Goal: Task Accomplishment & Management: Use online tool/utility

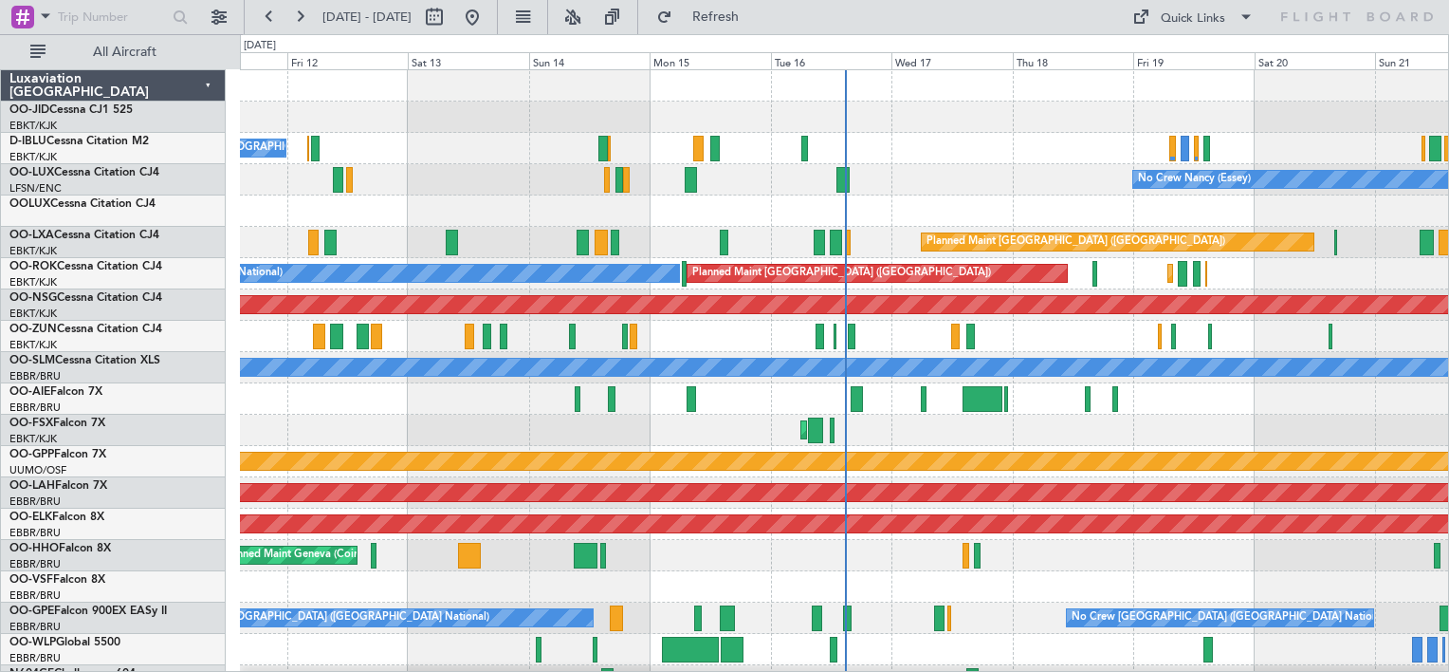
click at [1194, 23] on div "Quick Links" at bounding box center [1193, 18] width 64 height 19
click at [1187, 59] on button "Trip Builder" at bounding box center [1194, 63] width 142 height 46
click at [302, 26] on button at bounding box center [300, 17] width 30 height 30
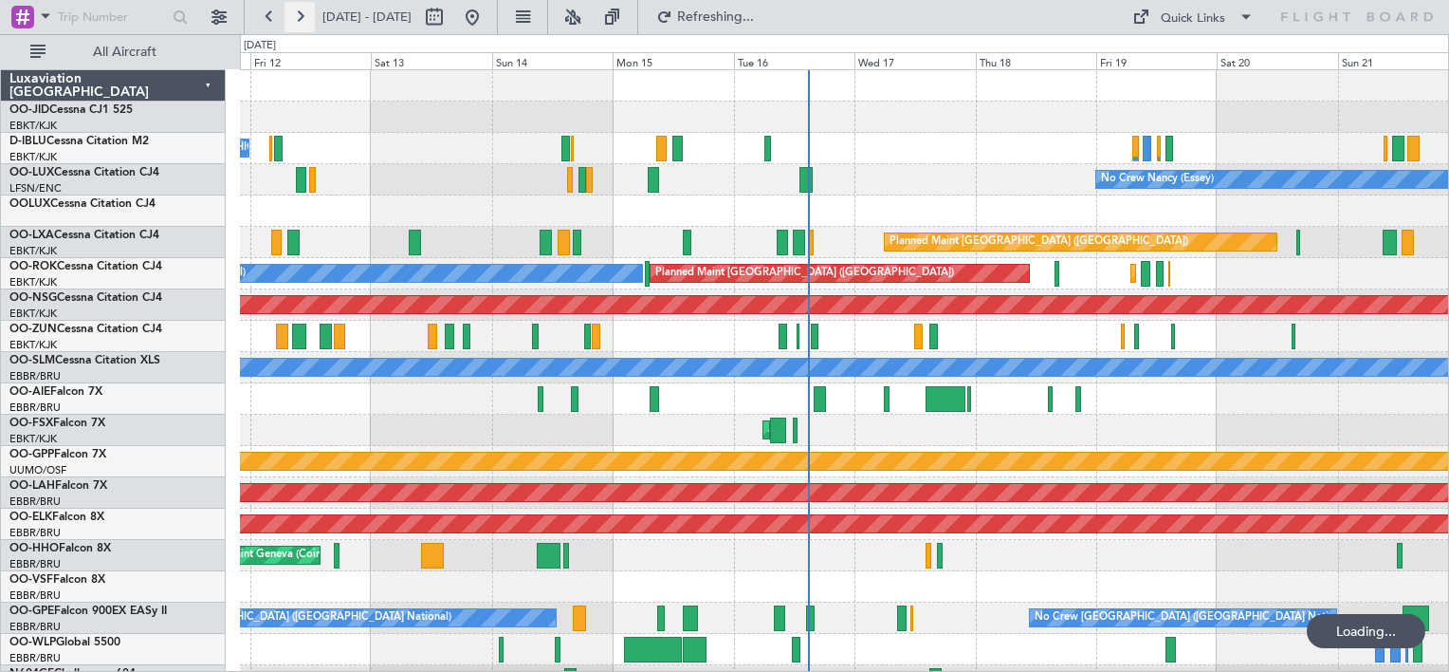
click at [302, 26] on button at bounding box center [300, 17] width 30 height 30
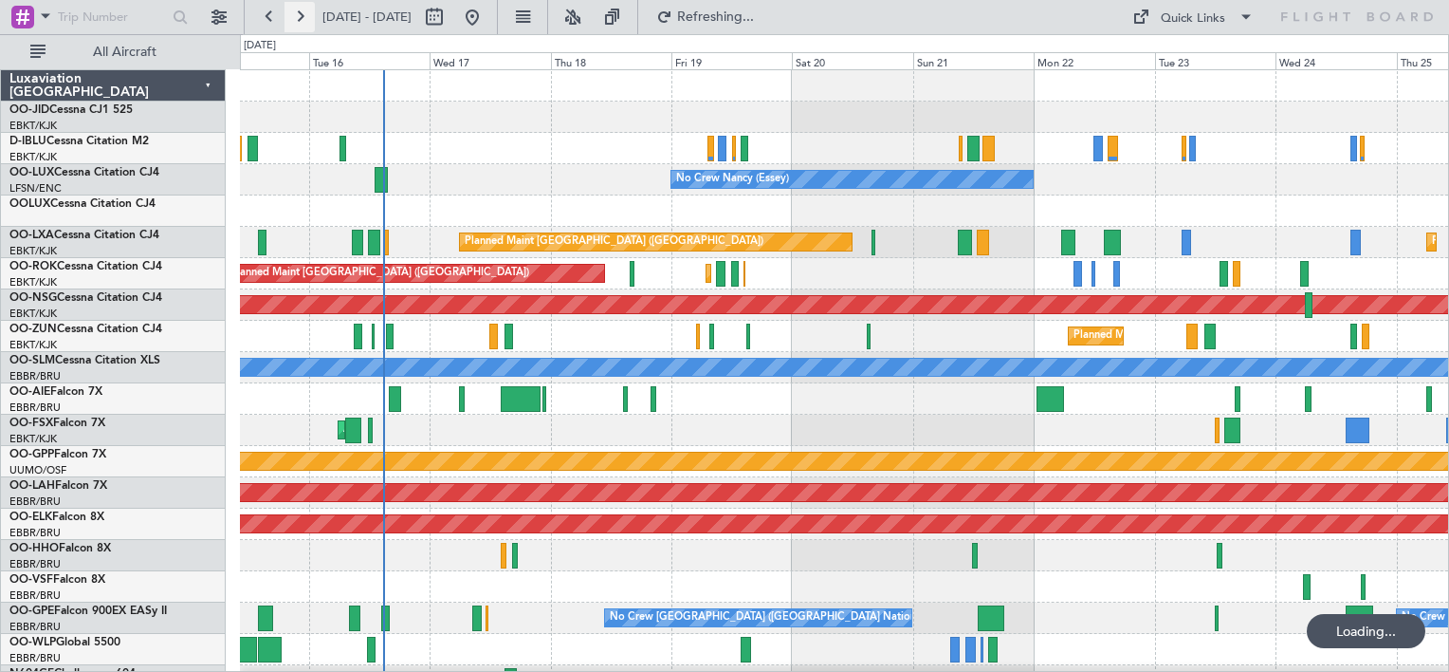
click at [302, 26] on button at bounding box center [300, 17] width 30 height 30
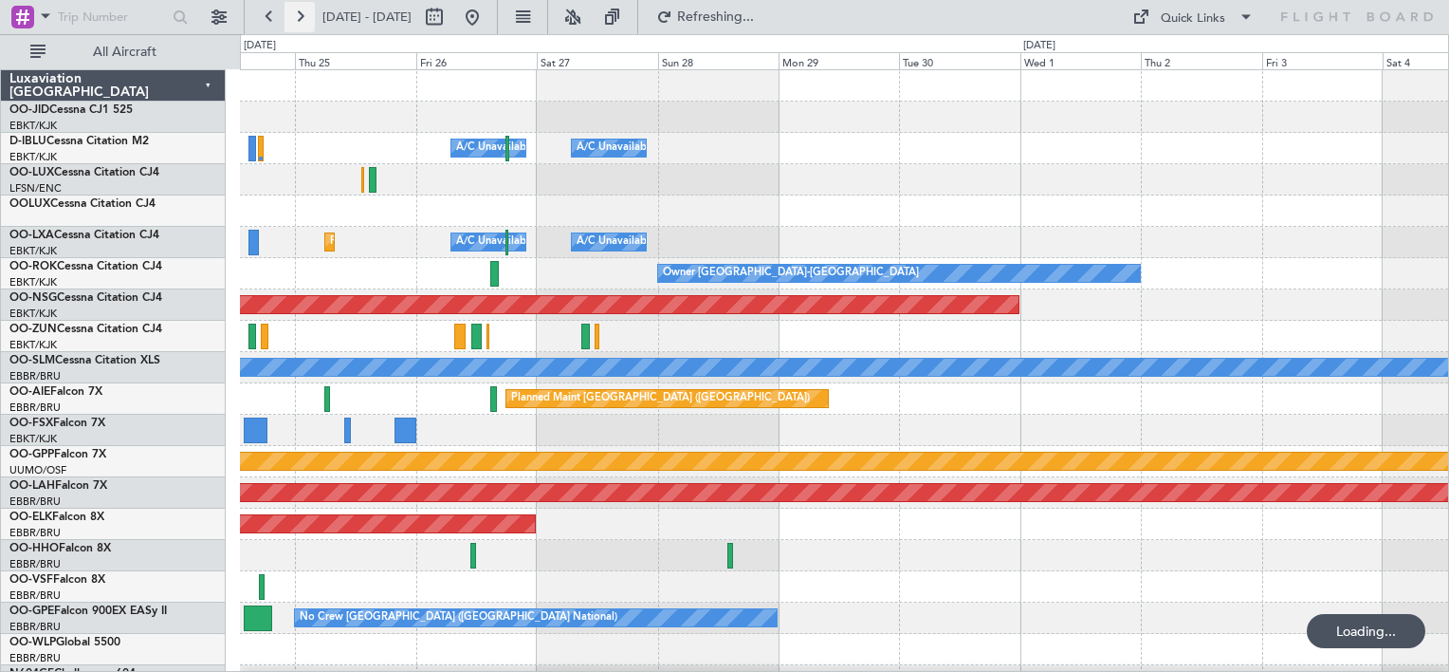
click at [302, 26] on button at bounding box center [300, 17] width 30 height 30
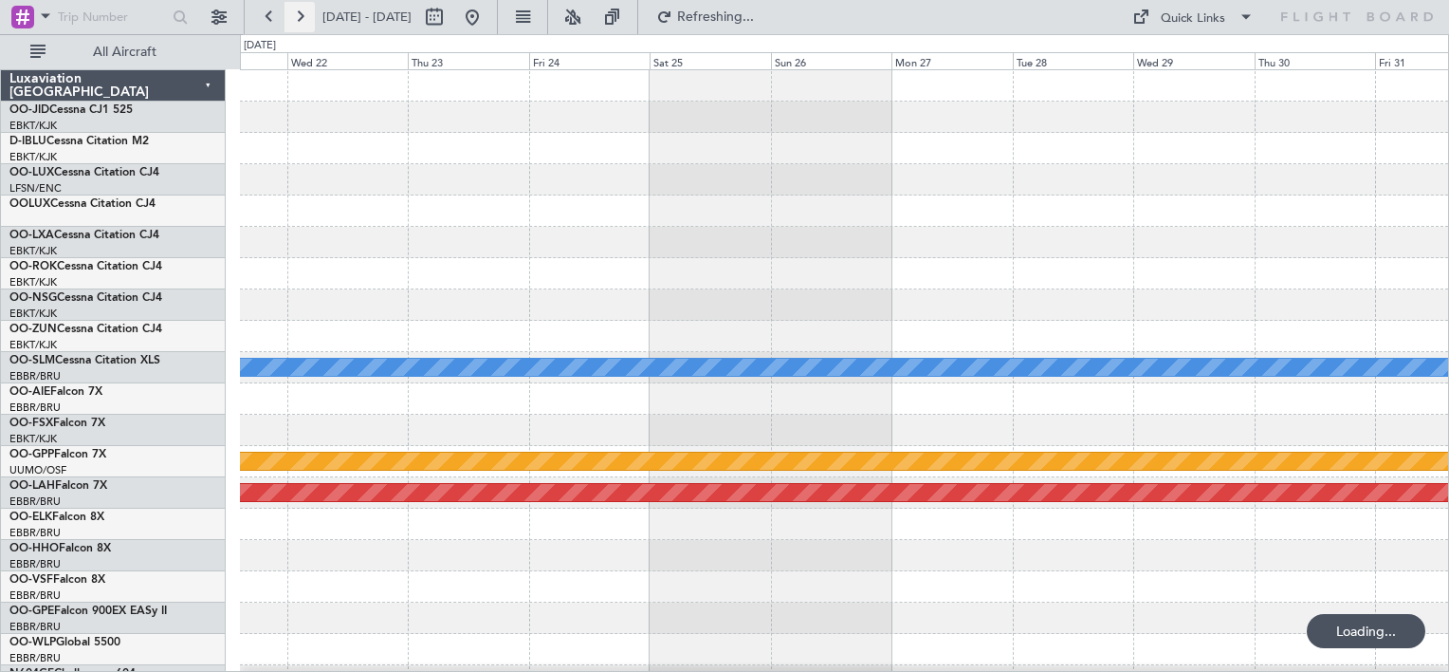
click at [302, 26] on button at bounding box center [300, 17] width 30 height 30
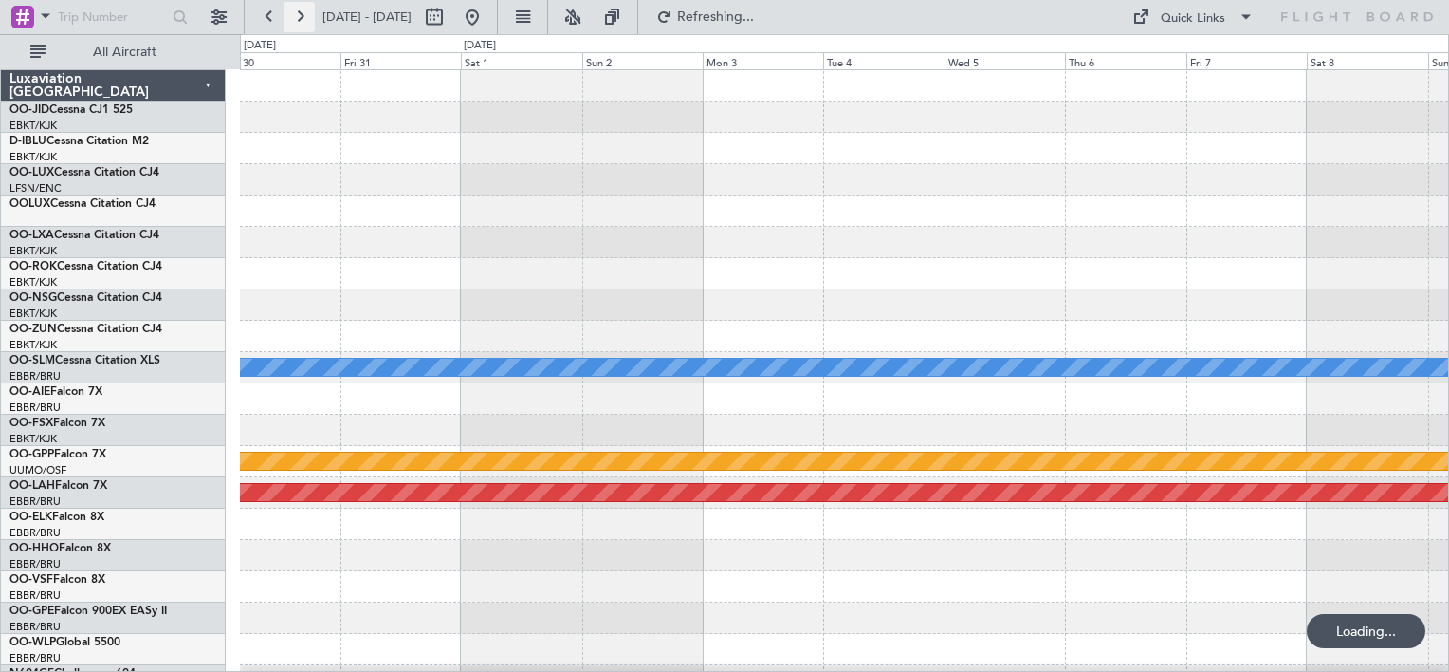
click at [302, 26] on button at bounding box center [300, 17] width 30 height 30
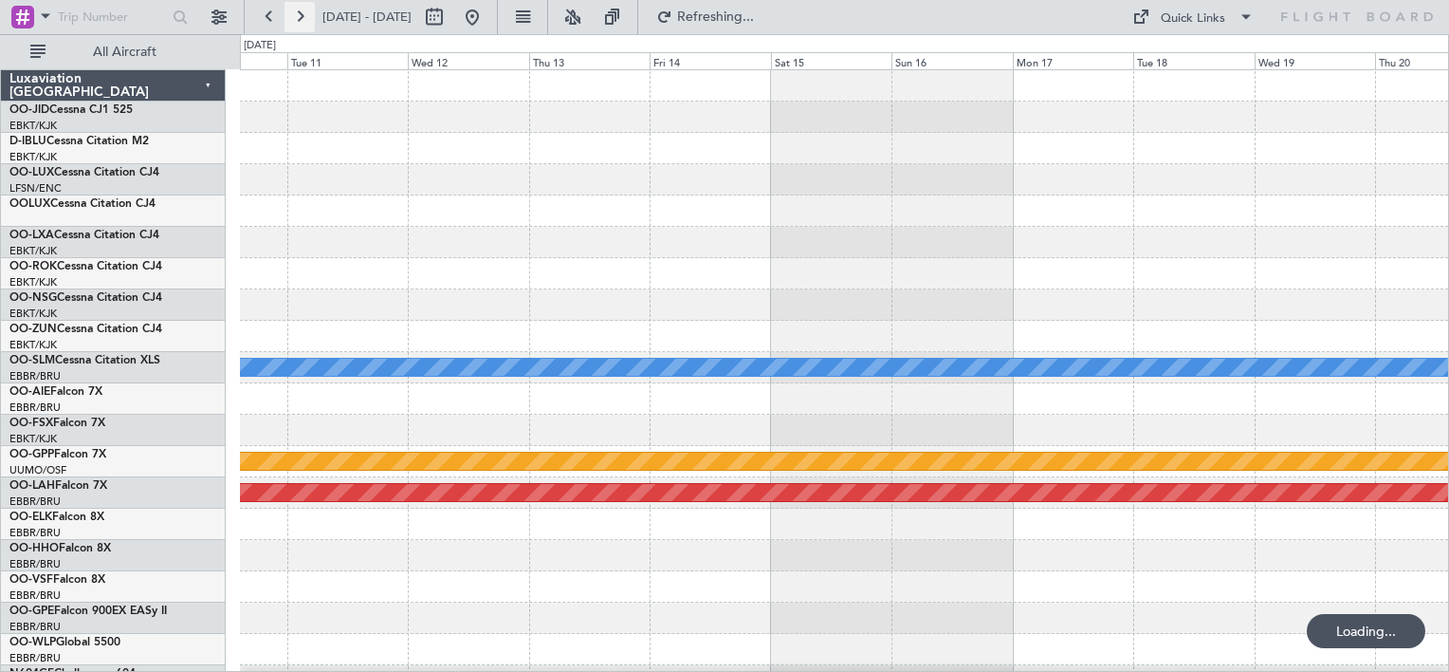
click at [302, 26] on button at bounding box center [300, 17] width 30 height 30
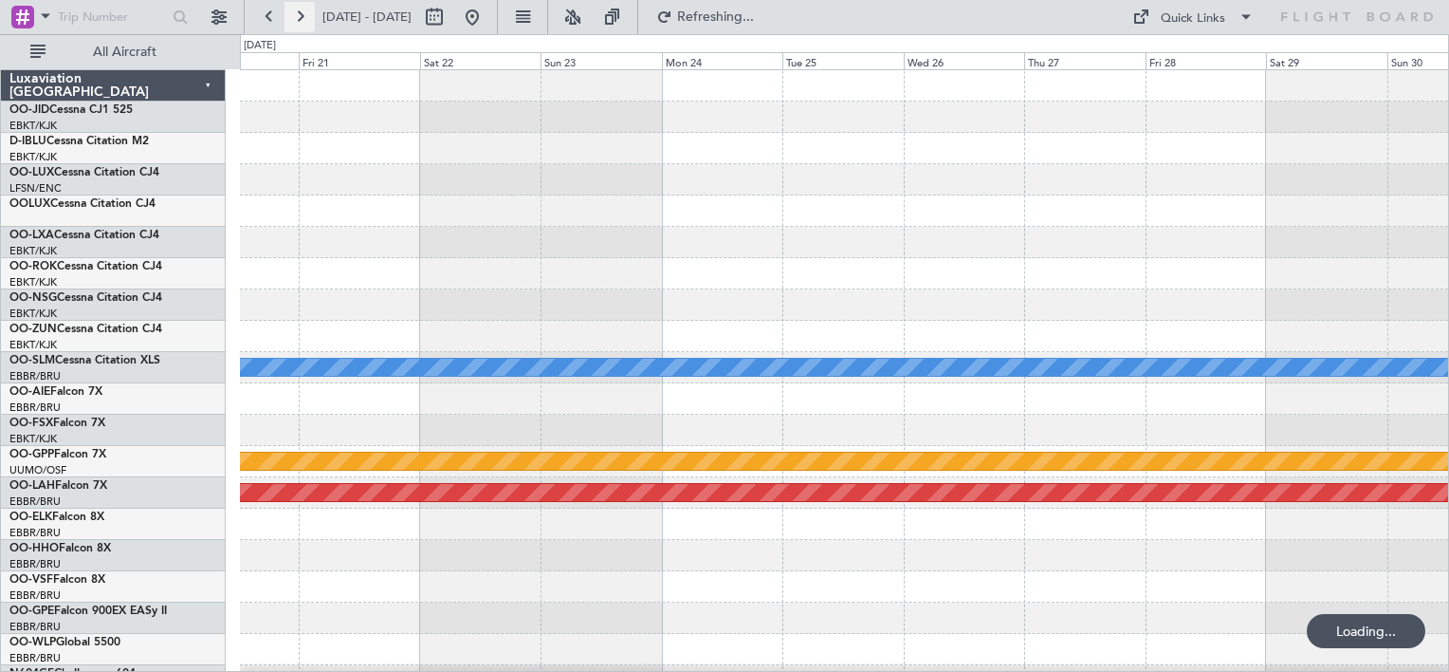
click at [302, 26] on button at bounding box center [300, 17] width 30 height 30
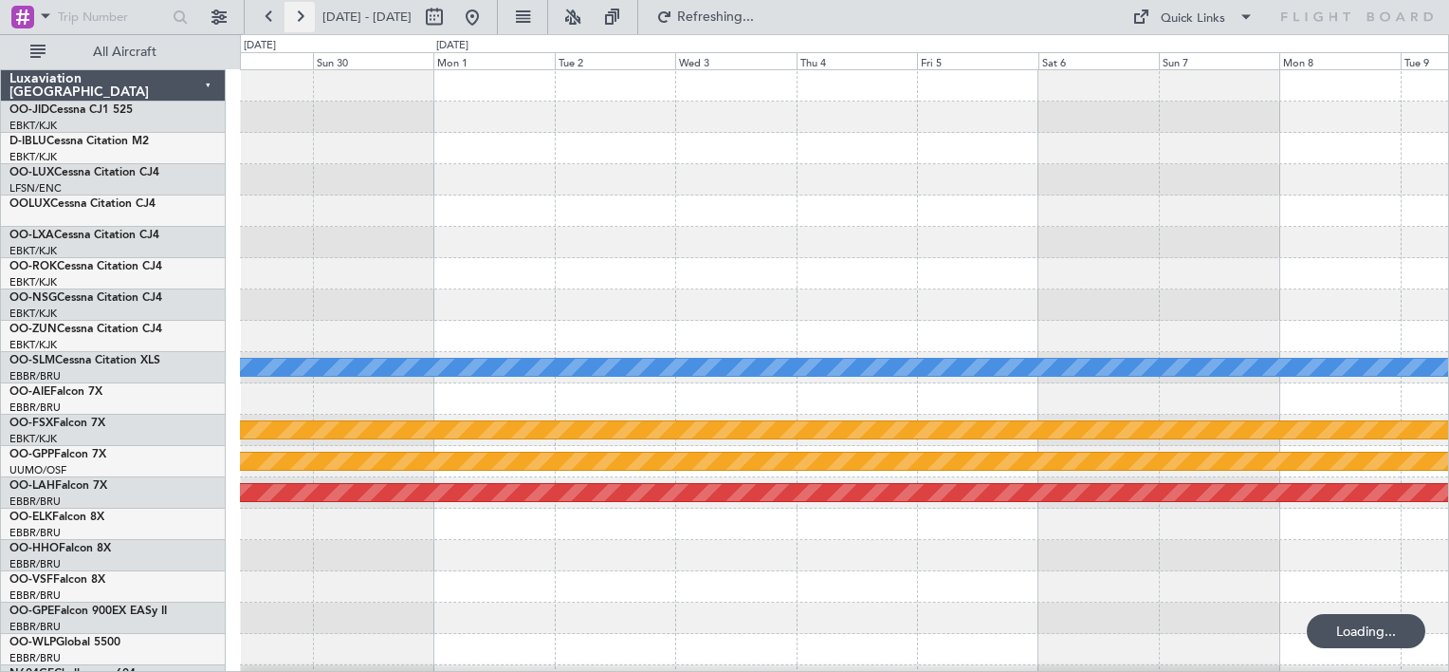
click at [302, 26] on button at bounding box center [300, 17] width 30 height 30
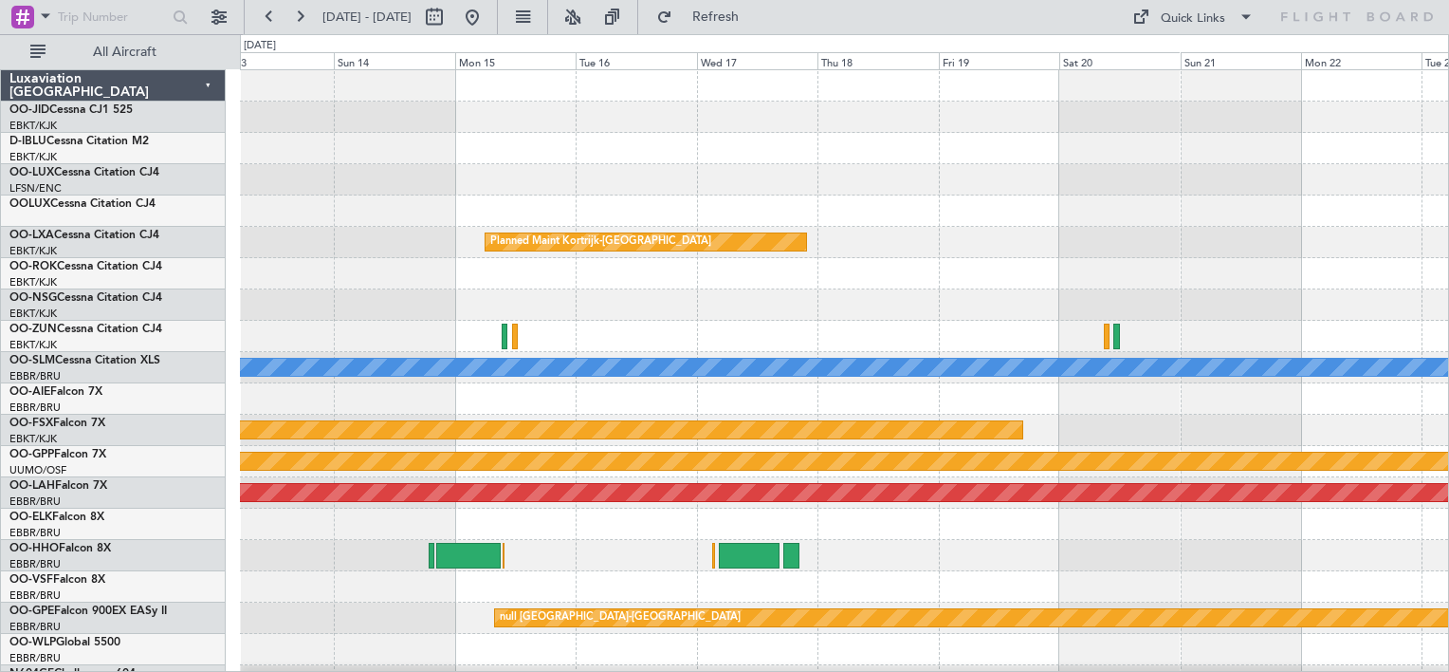
click at [361, 221] on div "Planned Maint Kortrijk-Wevelgem Owner Kortrijk-Wevelgem A/C Unavailable Monchen…" at bounding box center [844, 383] width 1208 height 626
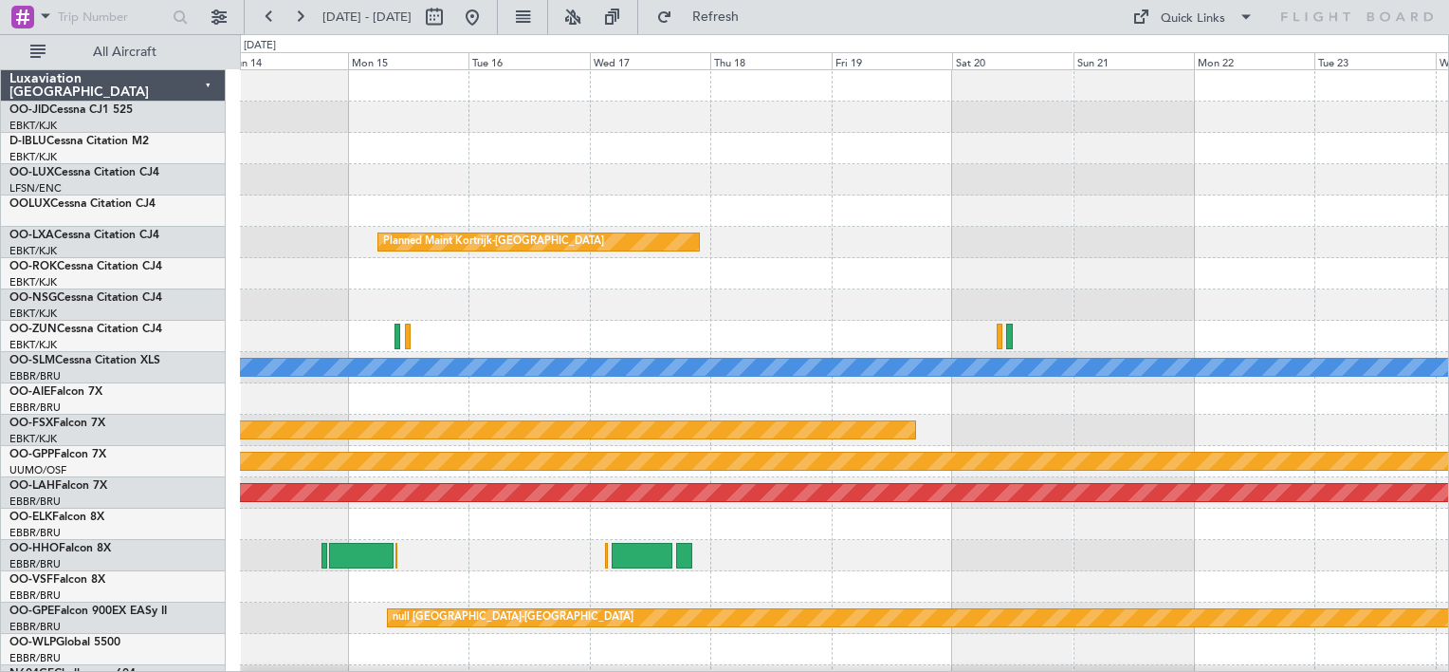
click at [698, 180] on div at bounding box center [844, 179] width 1208 height 31
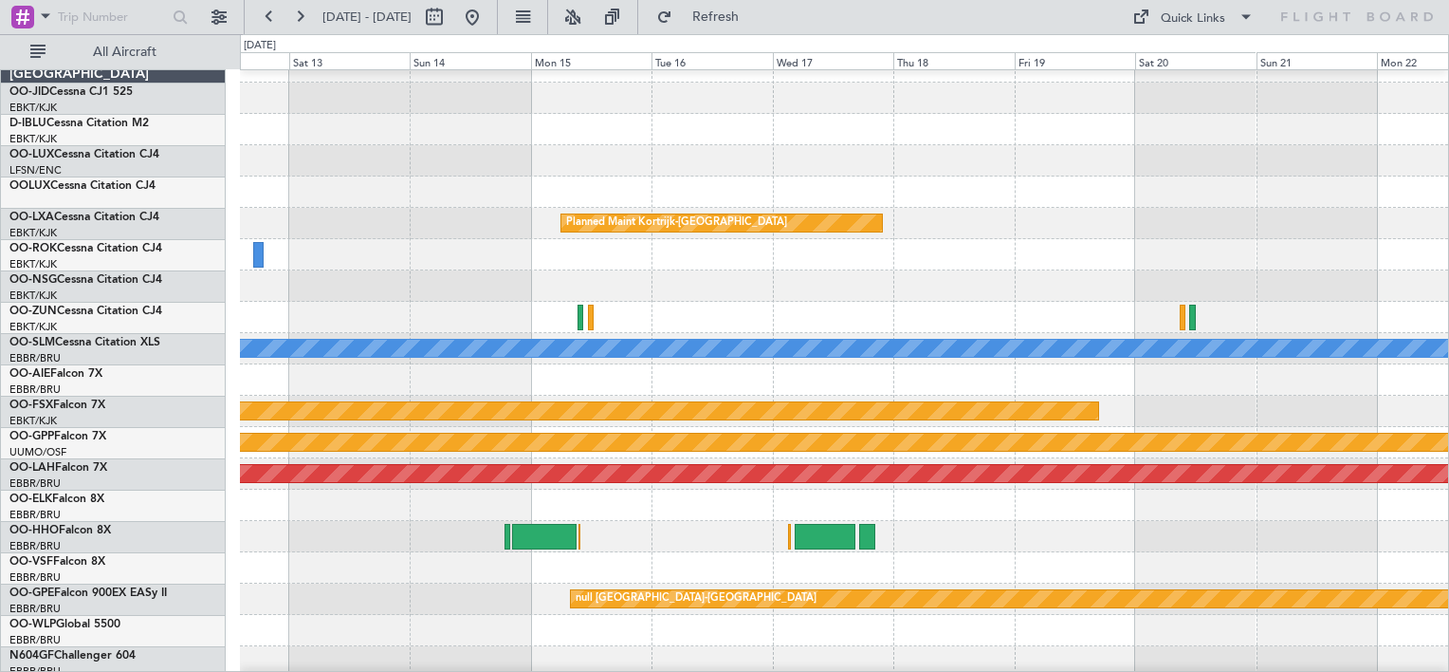
scroll to position [23, 0]
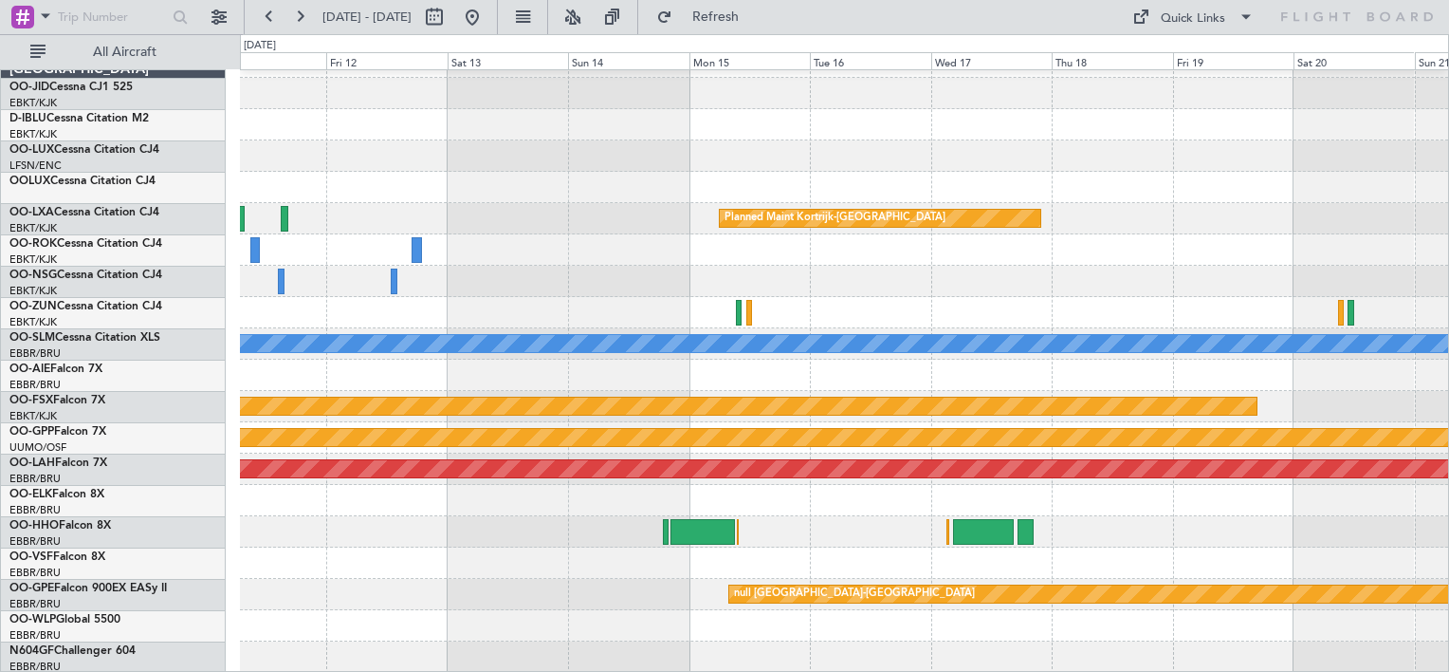
click at [1275, 237] on div at bounding box center [844, 249] width 1208 height 31
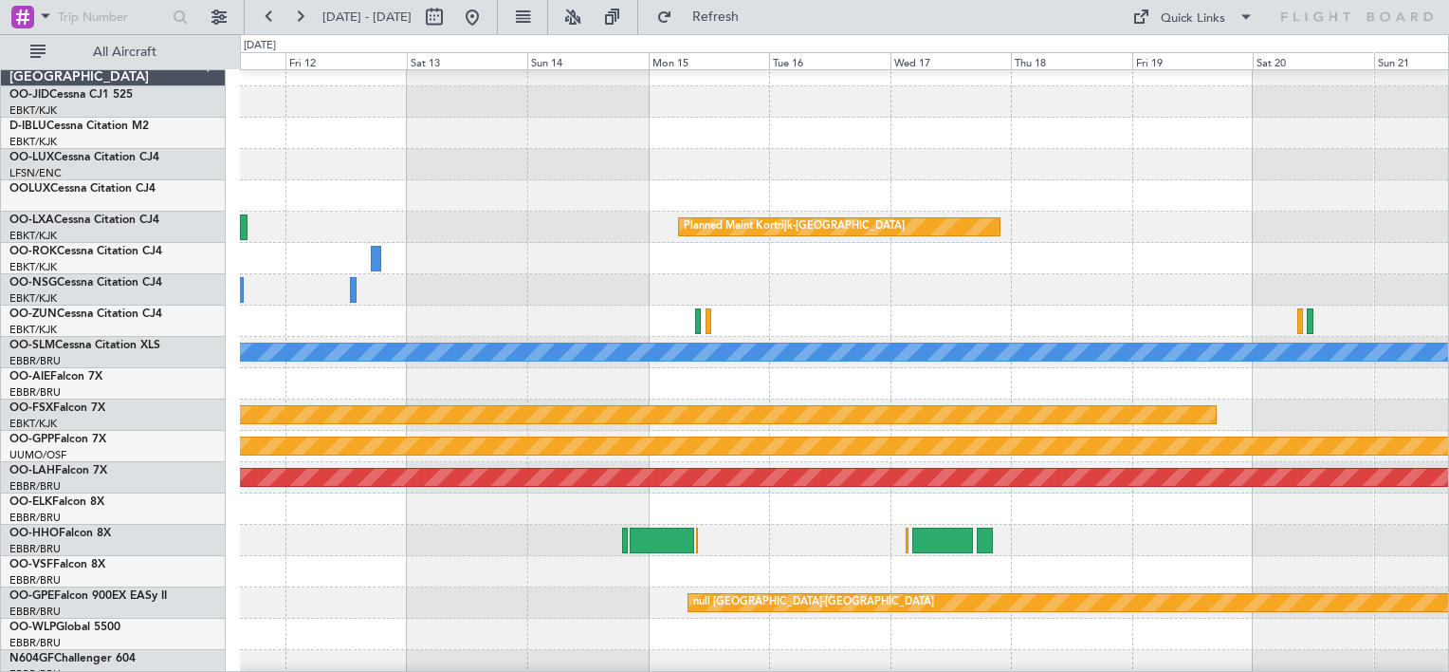
click at [596, 300] on div "Owner Kortrijk-Wevelgem" at bounding box center [844, 289] width 1208 height 31
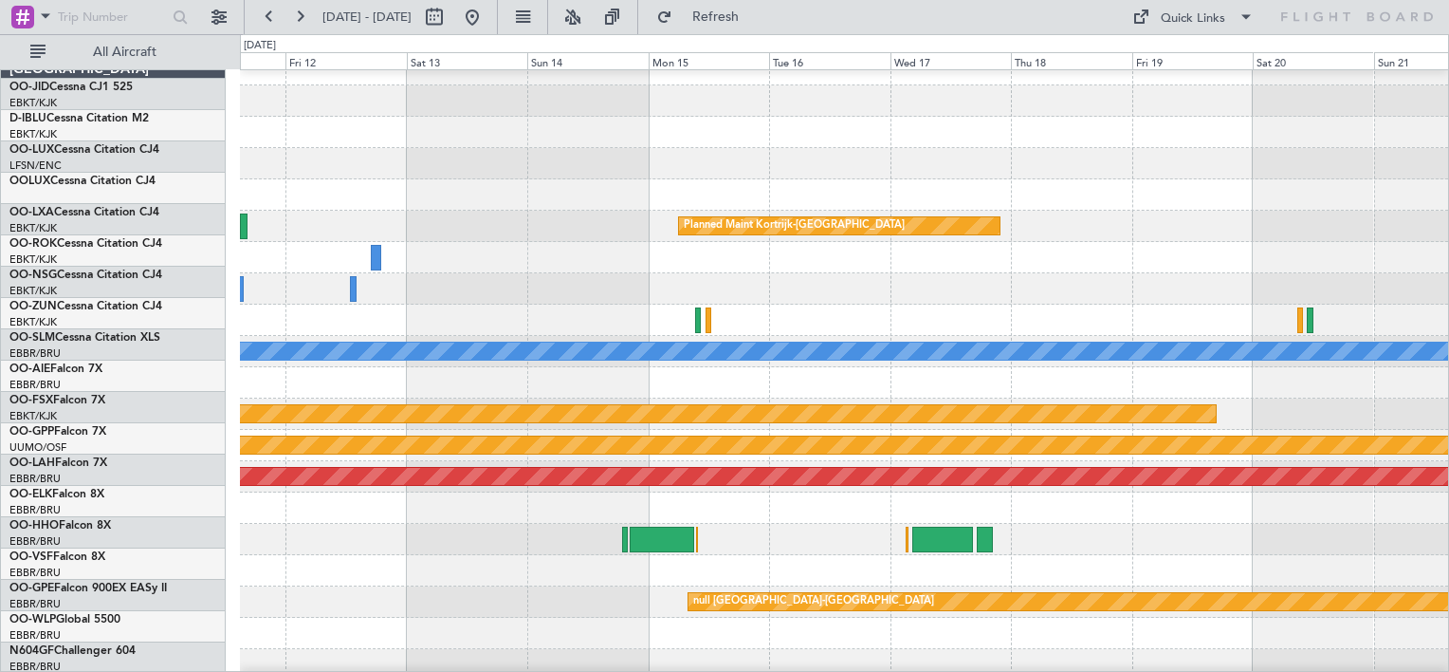
click at [696, 290] on div "Owner Kortrijk-Wevelgem" at bounding box center [844, 288] width 1208 height 31
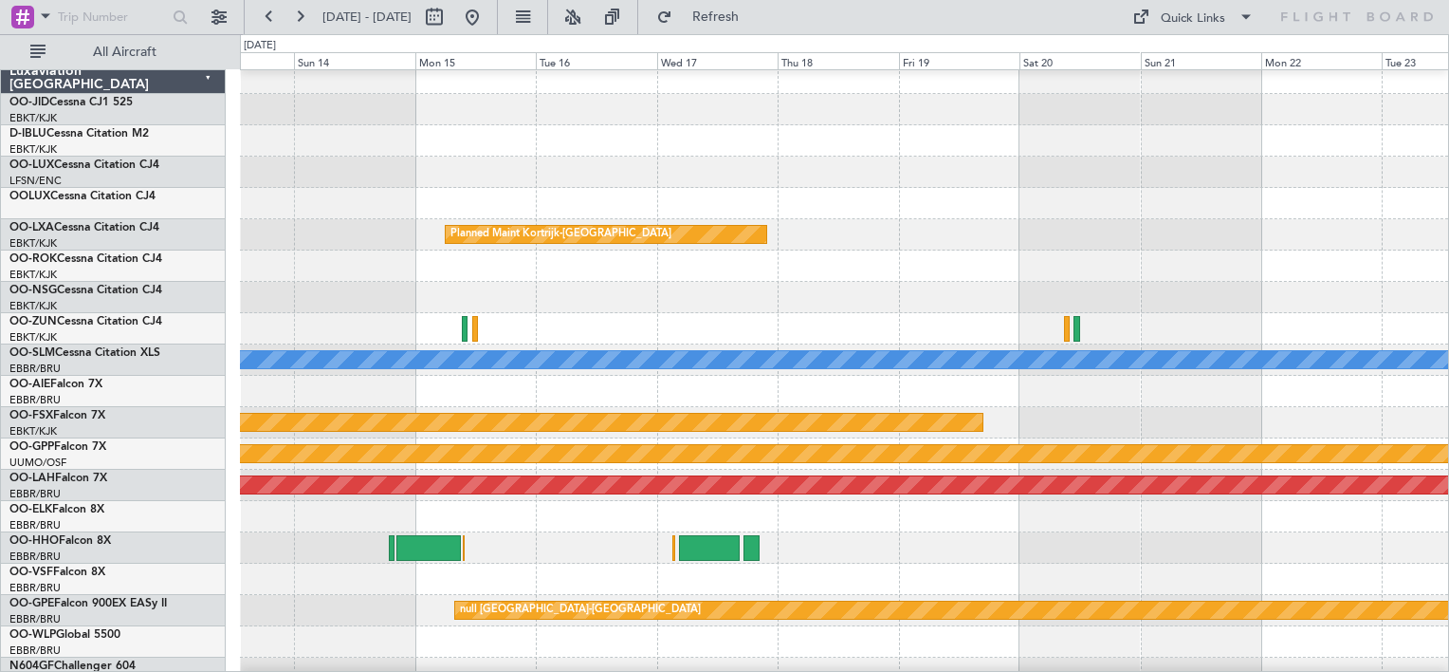
scroll to position [4, 0]
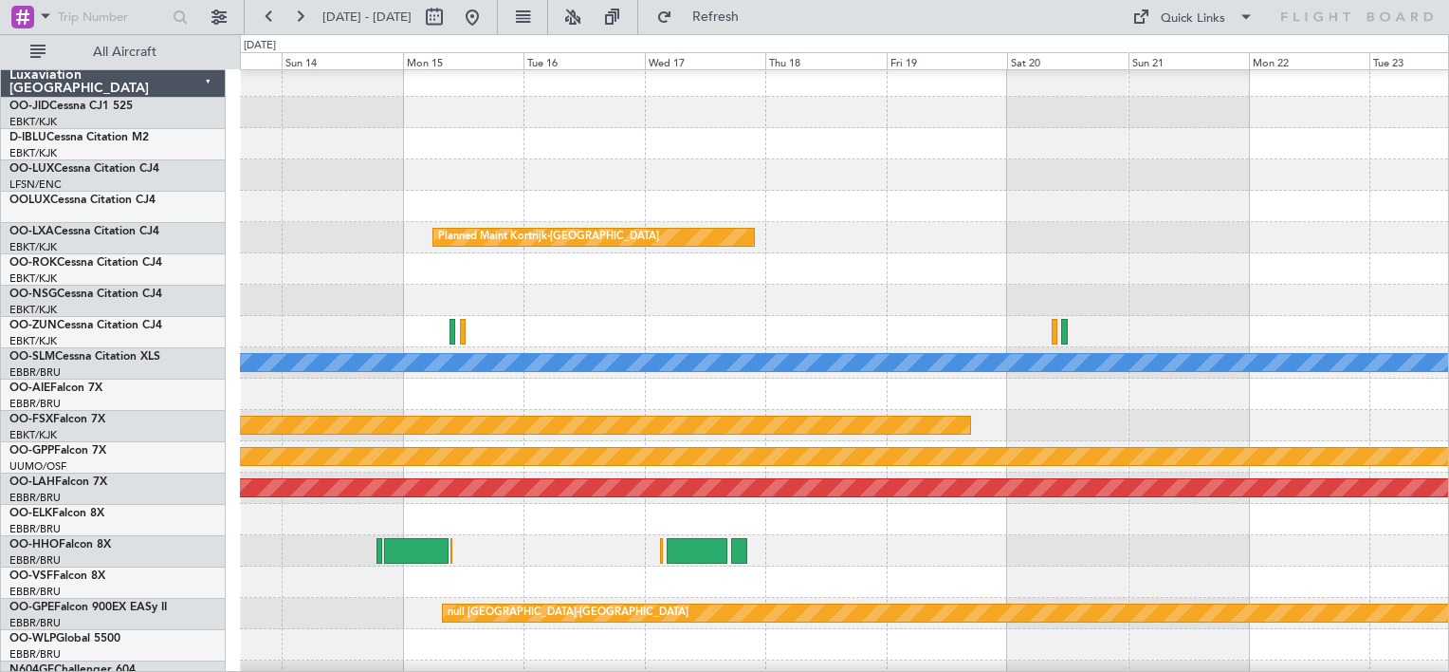
click at [702, 319] on div at bounding box center [844, 331] width 1208 height 31
click at [1194, 23] on div "Quick Links" at bounding box center [1193, 18] width 64 height 19
click at [1168, 57] on button "Trip Builder" at bounding box center [1194, 63] width 142 height 46
click at [731, 9] on button "Refresh" at bounding box center [705, 17] width 114 height 30
click at [1204, 11] on div "Quick Links" at bounding box center [1193, 18] width 64 height 19
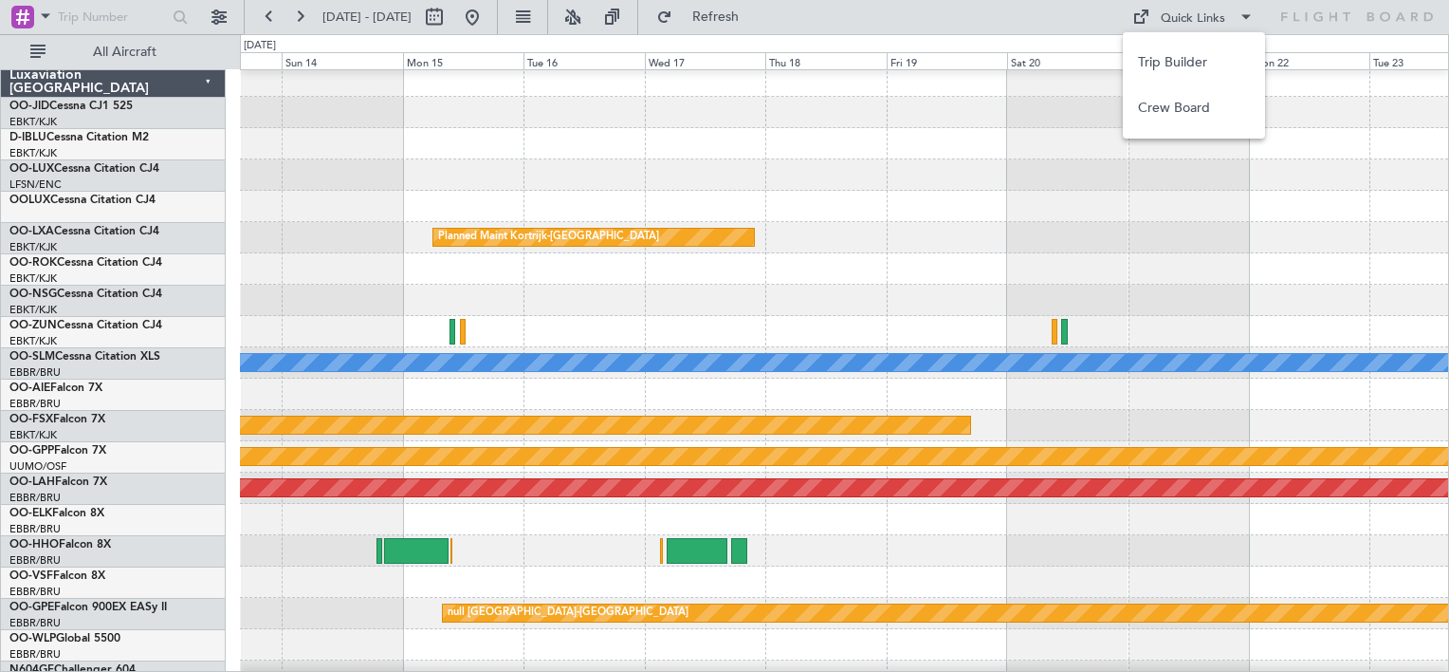
drag, startPoint x: 1195, startPoint y: 268, endPoint x: 903, endPoint y: 282, distance: 292.4
click at [903, 282] on div at bounding box center [724, 336] width 1449 height 672
click at [966, 318] on div at bounding box center [844, 331] width 1208 height 31
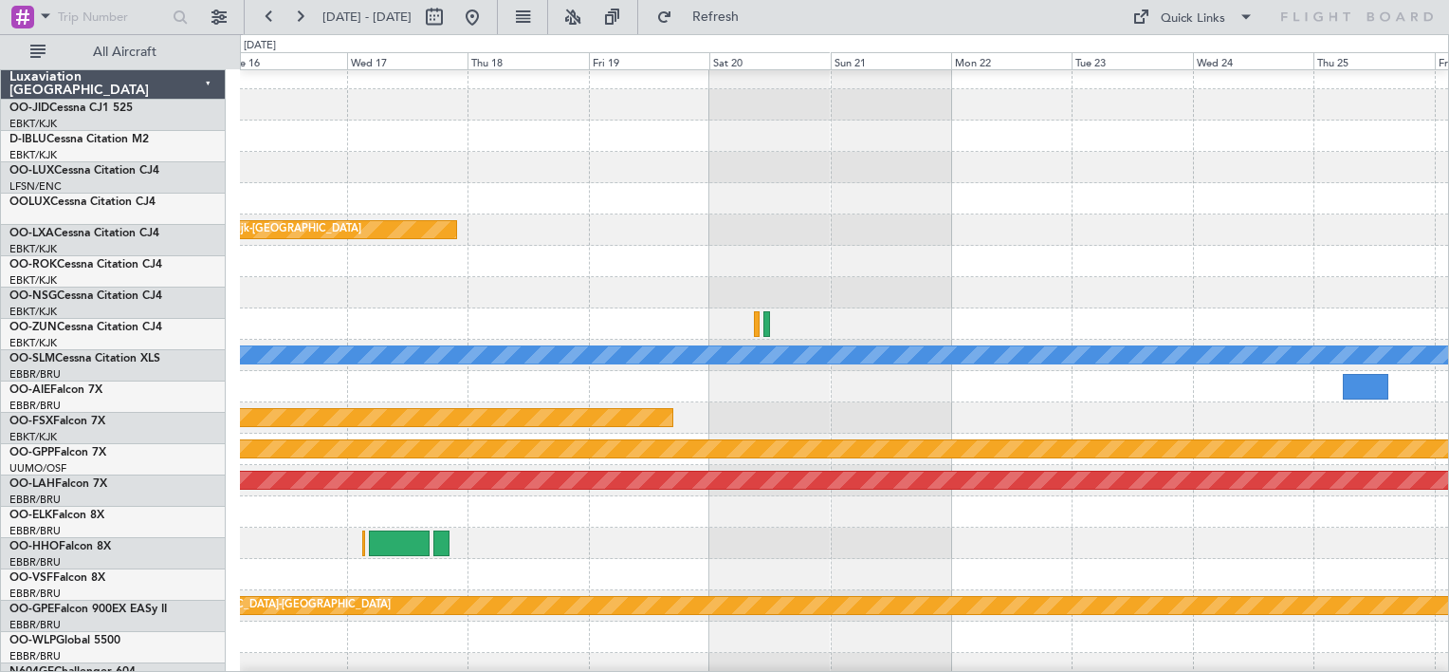
click at [797, 246] on div "Planned Maint Kortrijk-[GEOGRAPHIC_DATA]" at bounding box center [844, 229] width 1208 height 31
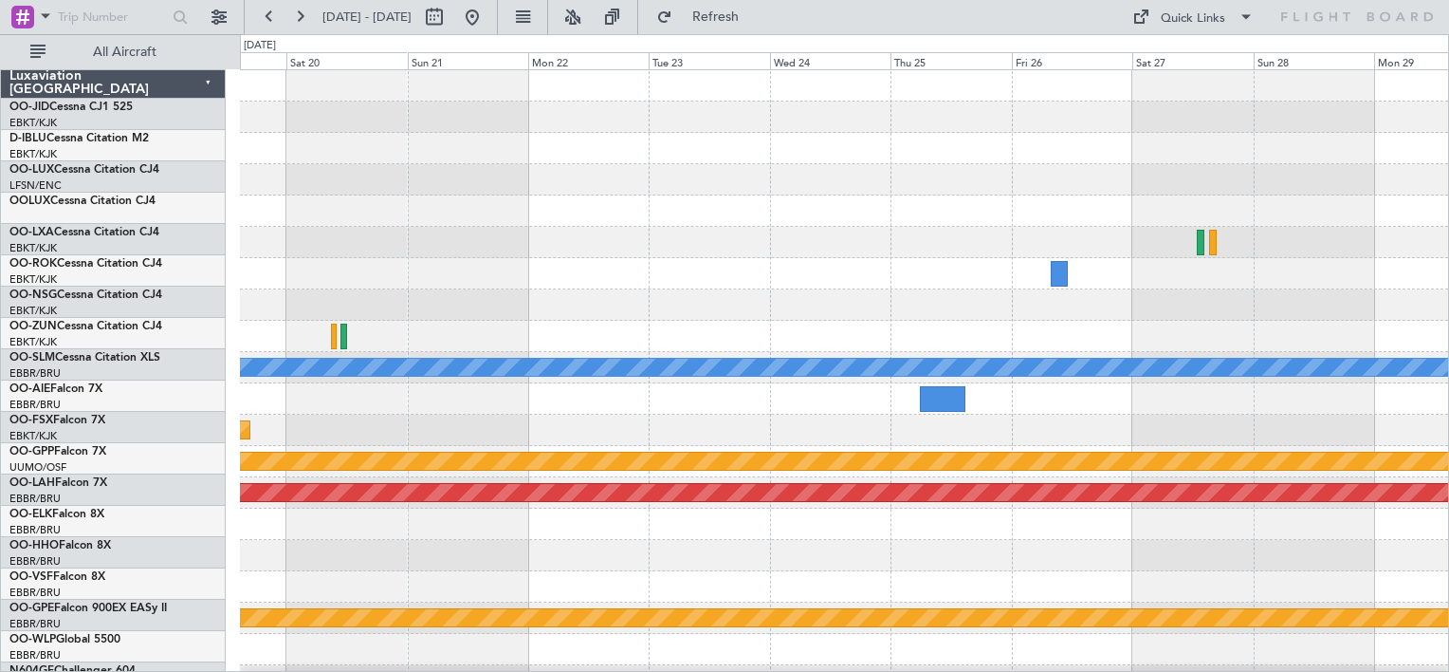
scroll to position [0, 0]
click at [717, 302] on div "Planned Maint Kortrijk-Wevelgem A/C Unavailable Monchengladbach Planned Maint K…" at bounding box center [844, 383] width 1208 height 626
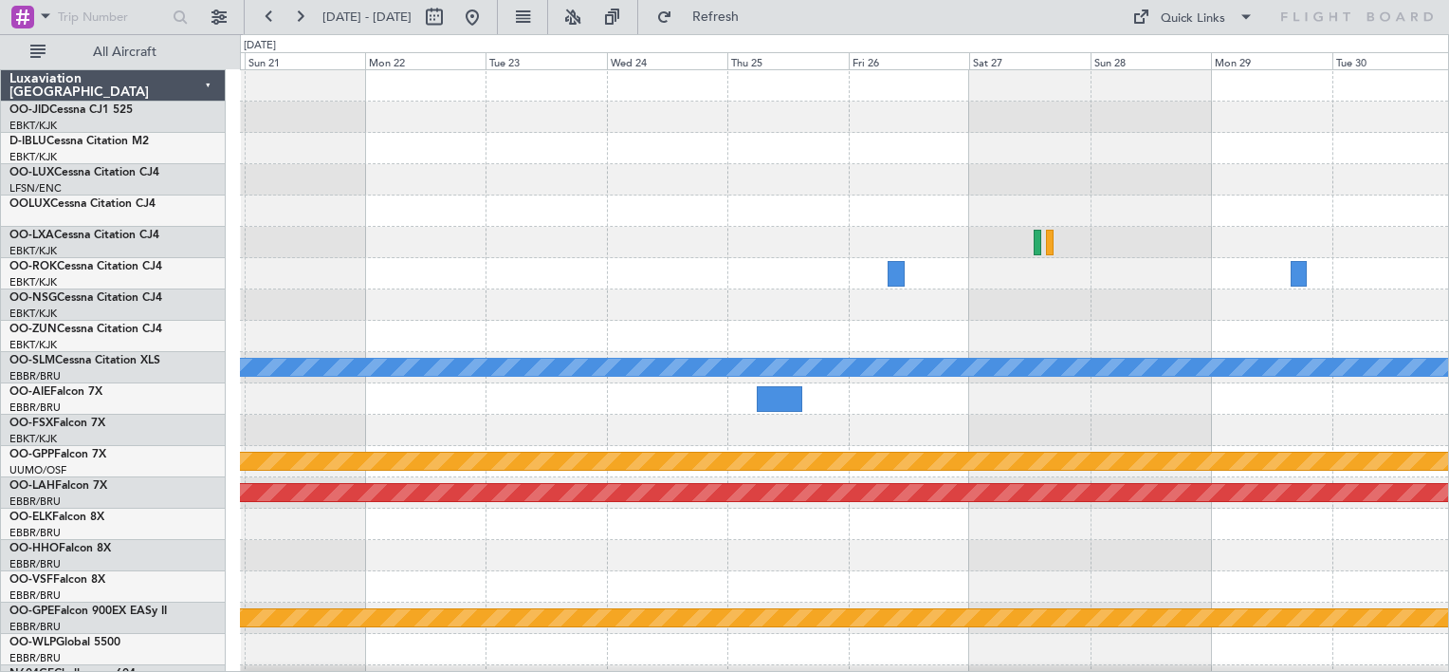
scroll to position [23, 0]
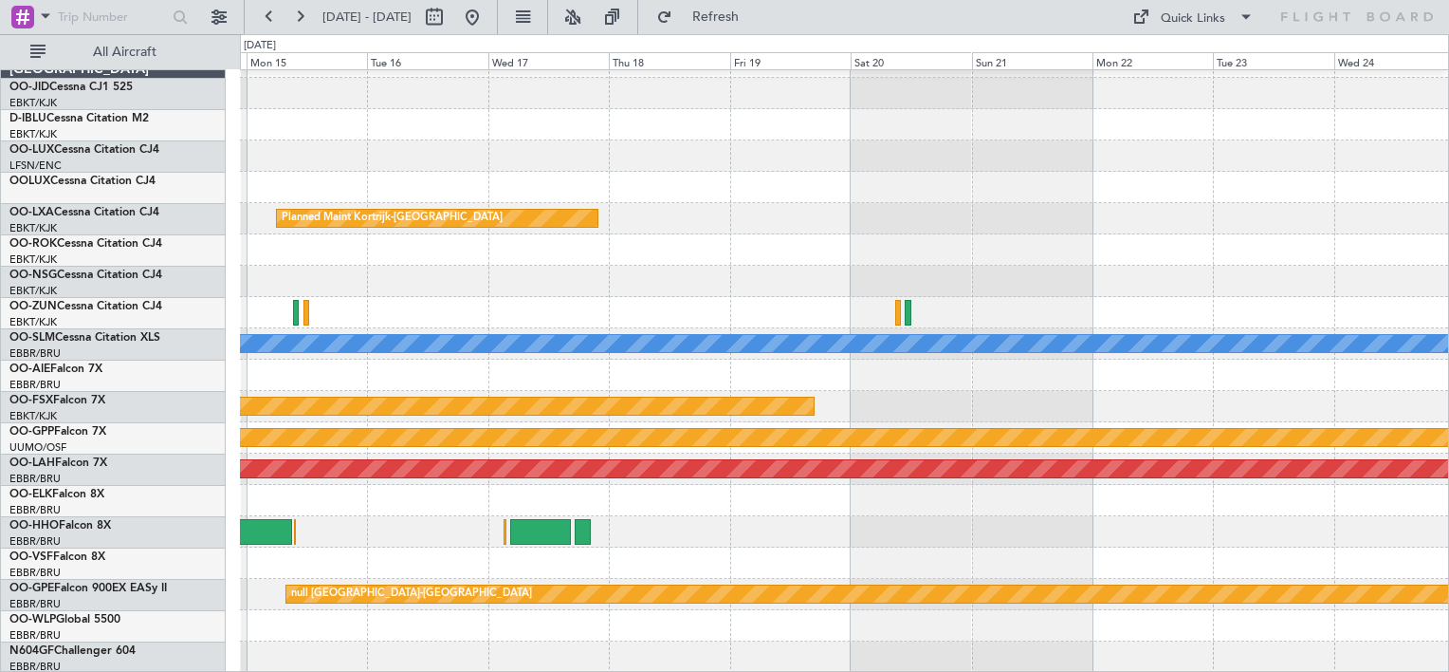
click at [1212, 237] on div "Planned Maint Kortrijk-Wevelgem A/C Unavailable Monchengladbach Planned Maint K…" at bounding box center [844, 359] width 1208 height 626
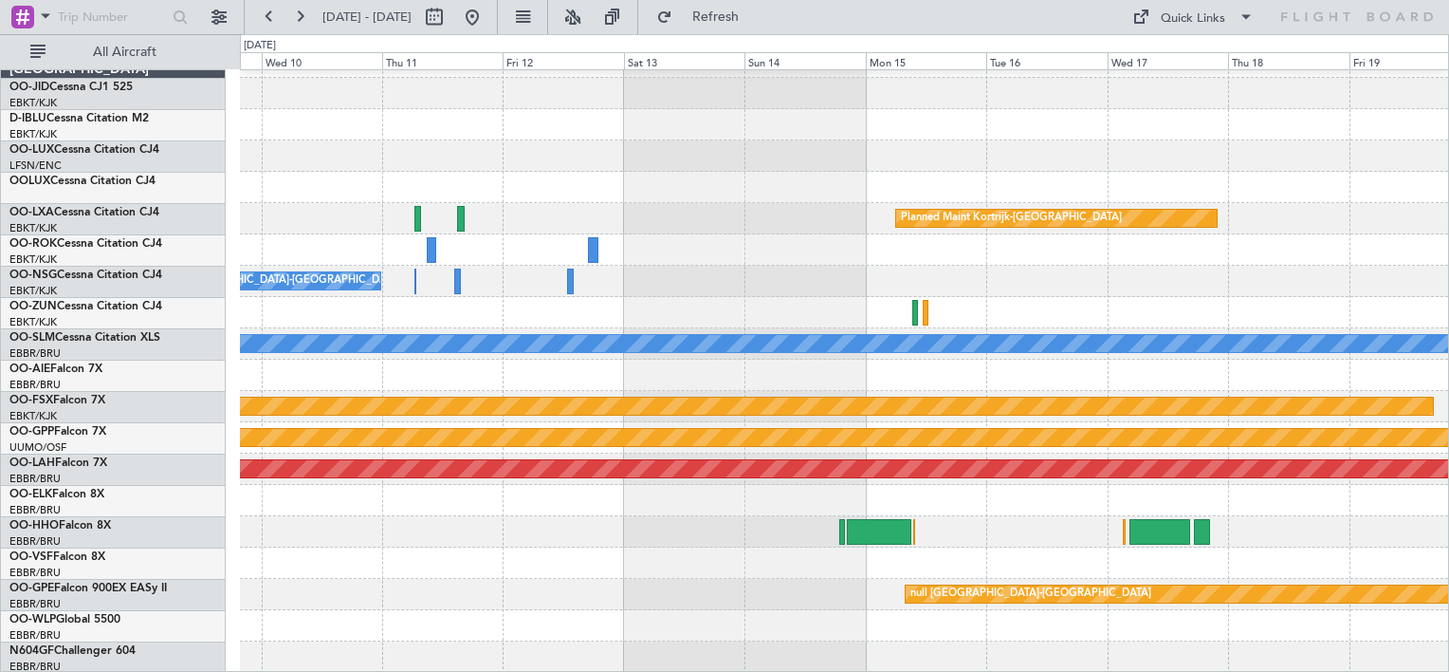
click at [1168, 243] on div "Planned Maint Kortrijk-Wevelgem Owner Kortrijk-Wevelgem A/C Unavailable Monchen…" at bounding box center [844, 359] width 1208 height 626
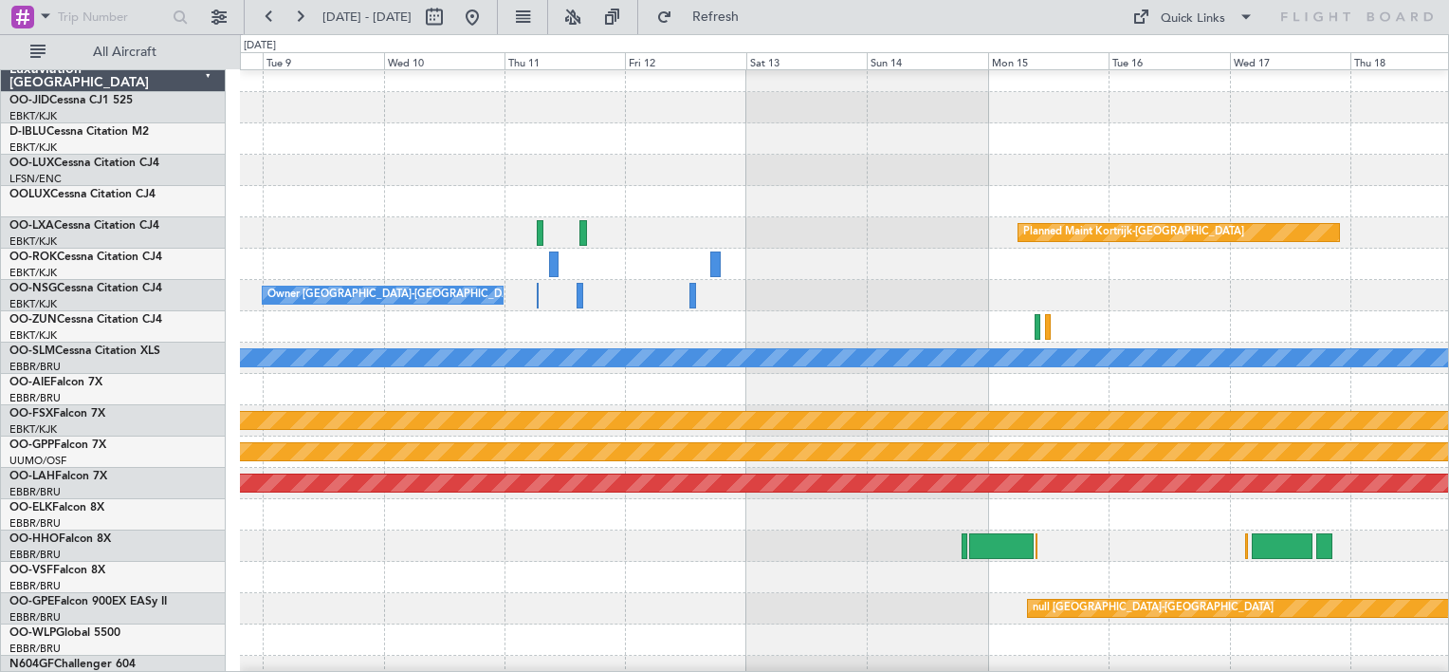
click at [767, 322] on div at bounding box center [844, 326] width 1208 height 31
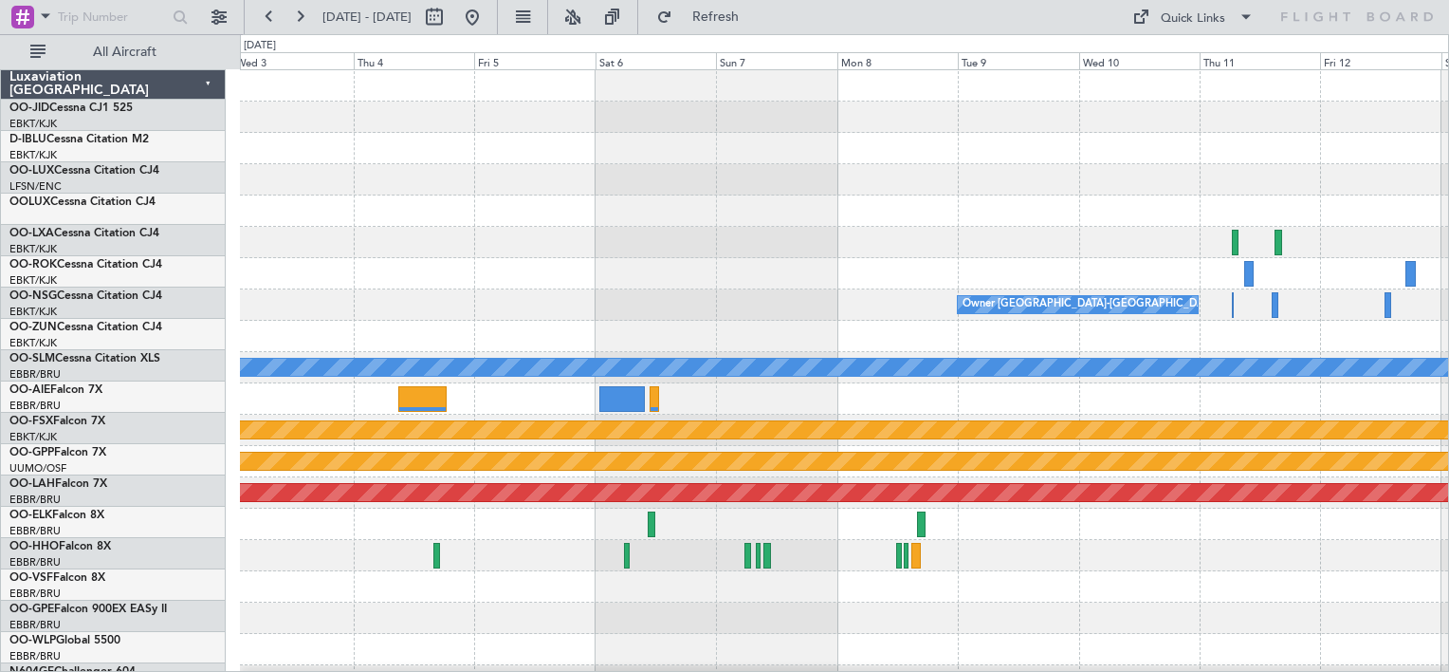
scroll to position [0, 0]
click at [1169, 329] on div at bounding box center [844, 336] width 1208 height 31
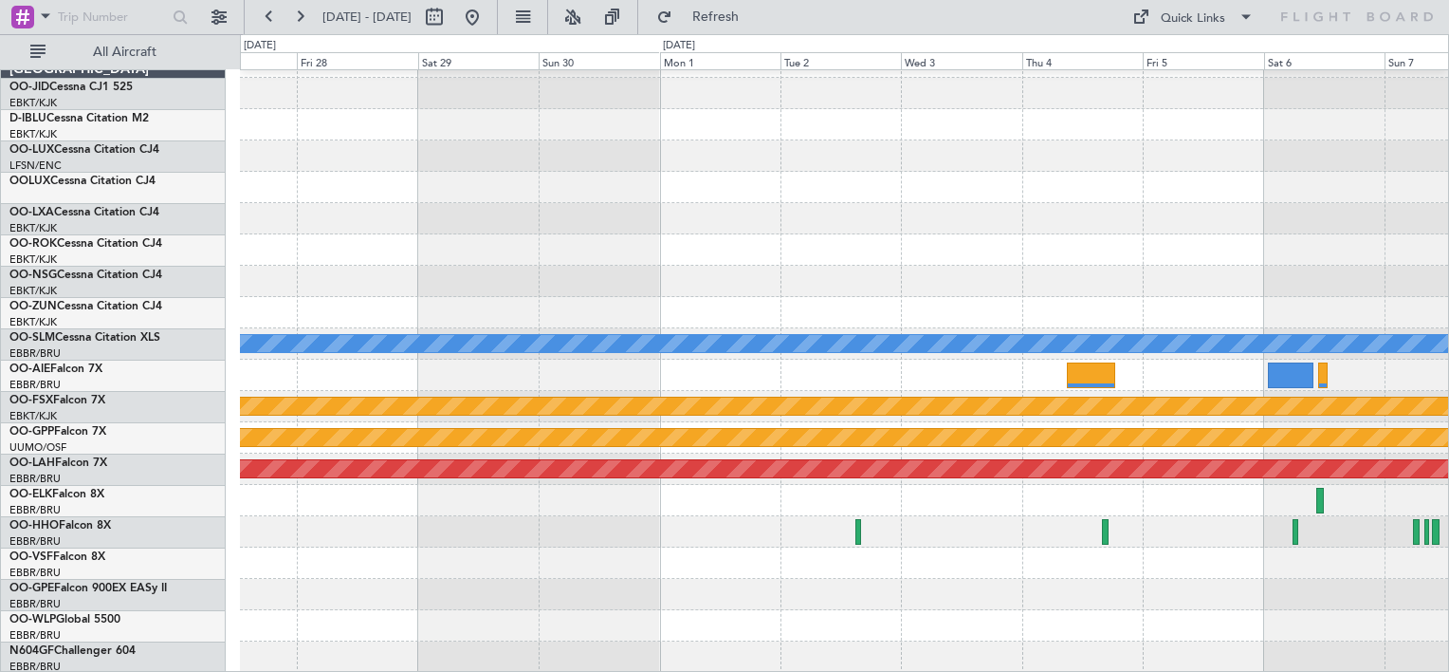
scroll to position [15, 0]
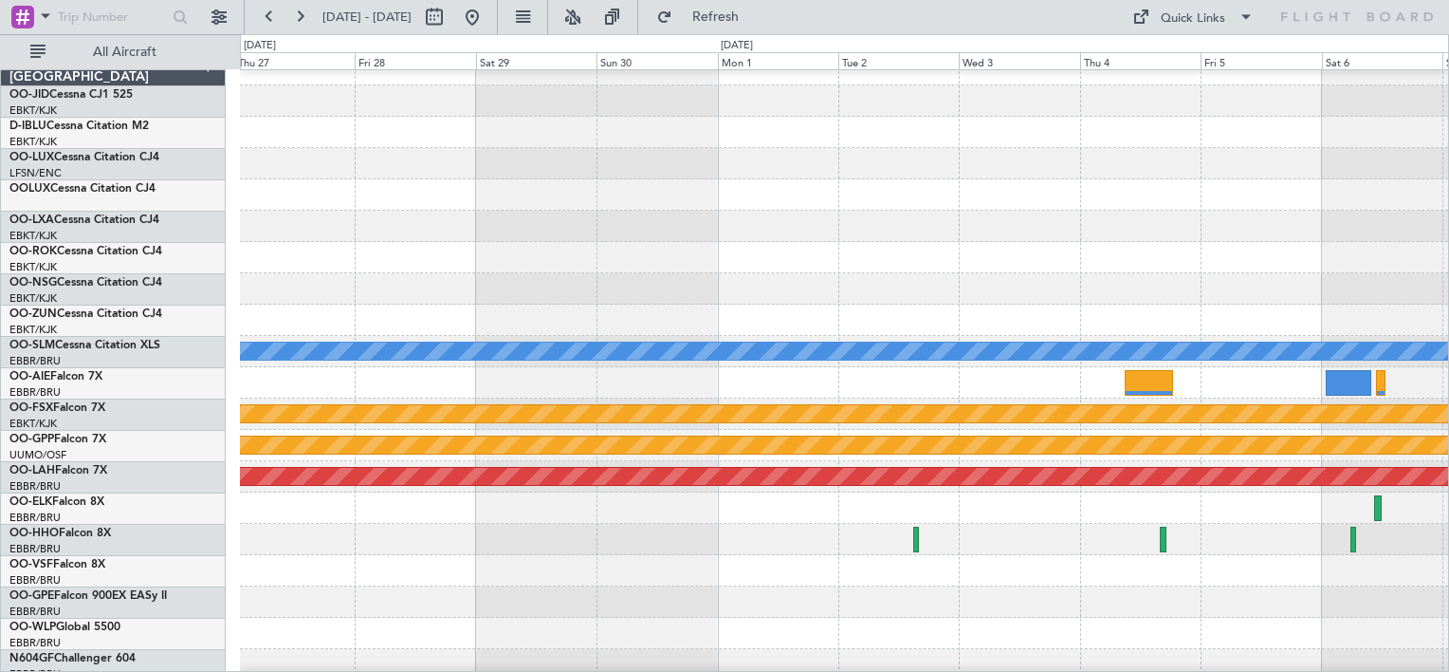
click at [1176, 316] on div at bounding box center [844, 319] width 1208 height 31
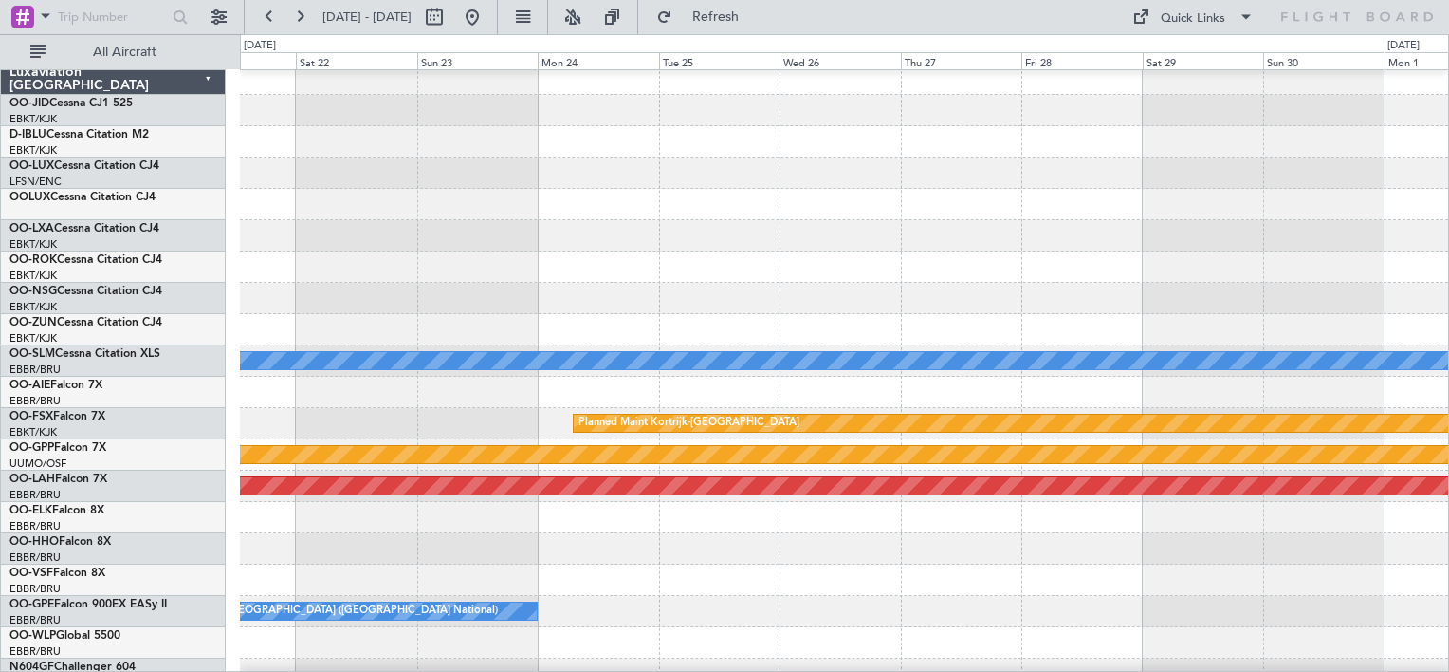
scroll to position [23, 0]
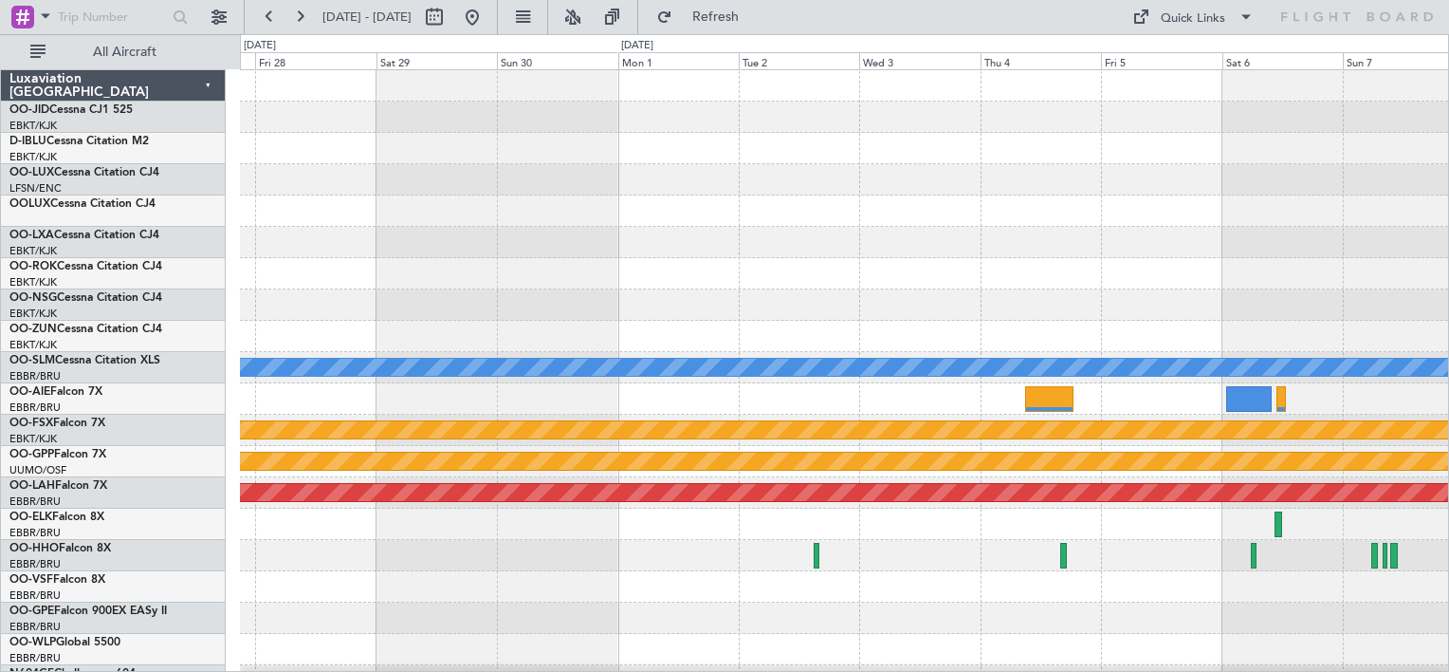
click at [369, 328] on div "Owner Kortrijk-Wevelgem A/C Unavailable Monchengladbach Planned Maint Kortrijk-…" at bounding box center [844, 383] width 1208 height 626
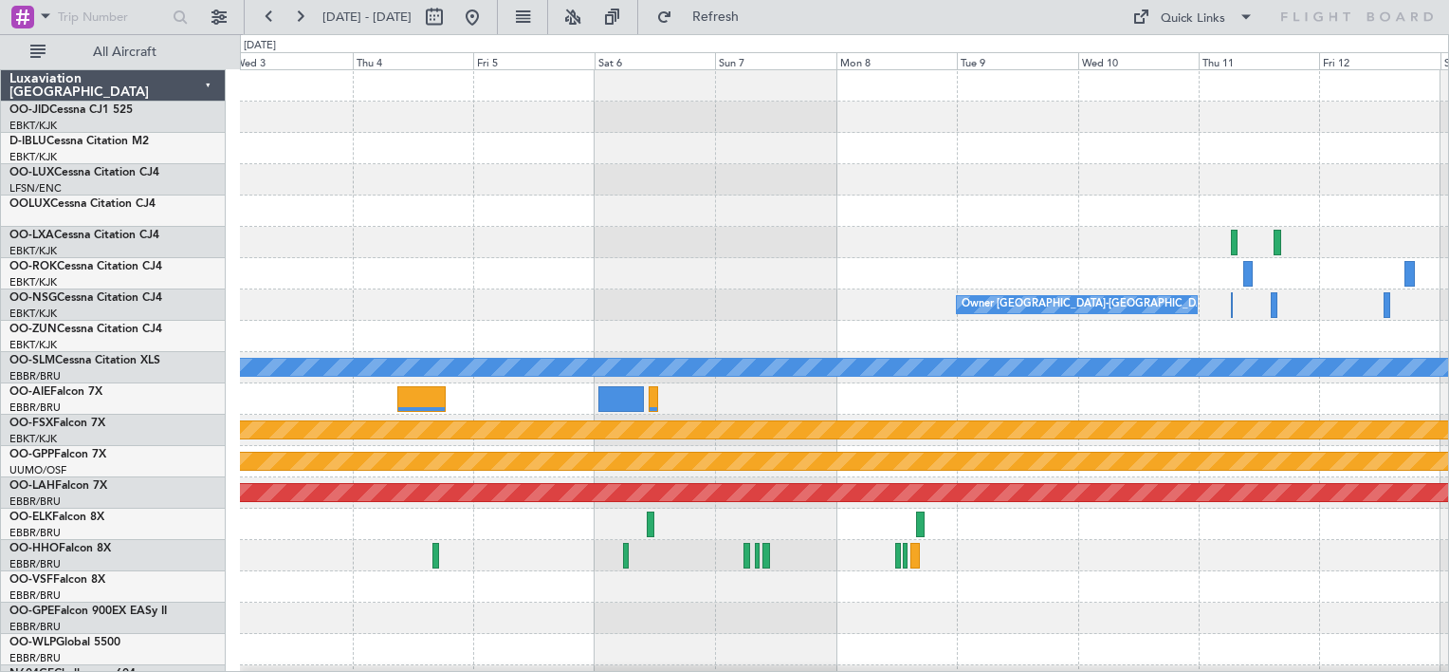
click at [320, 341] on div at bounding box center [844, 336] width 1208 height 31
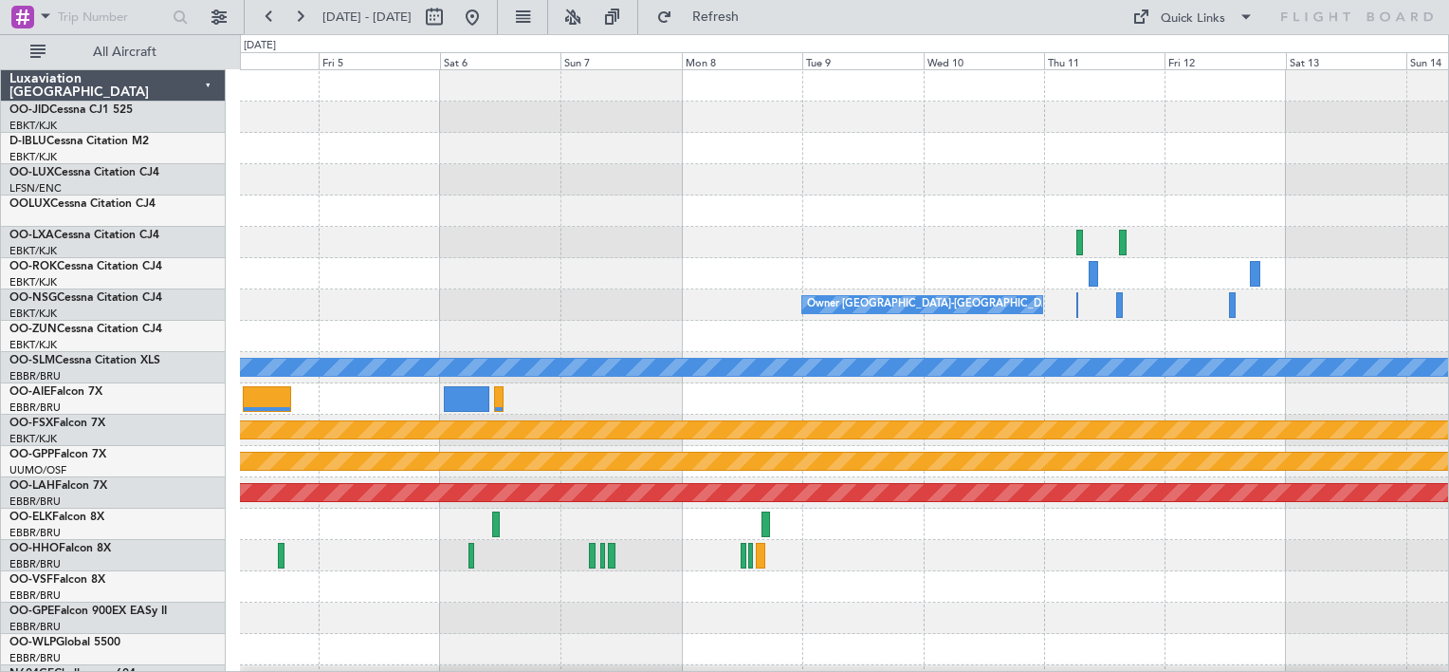
scroll to position [0, 0]
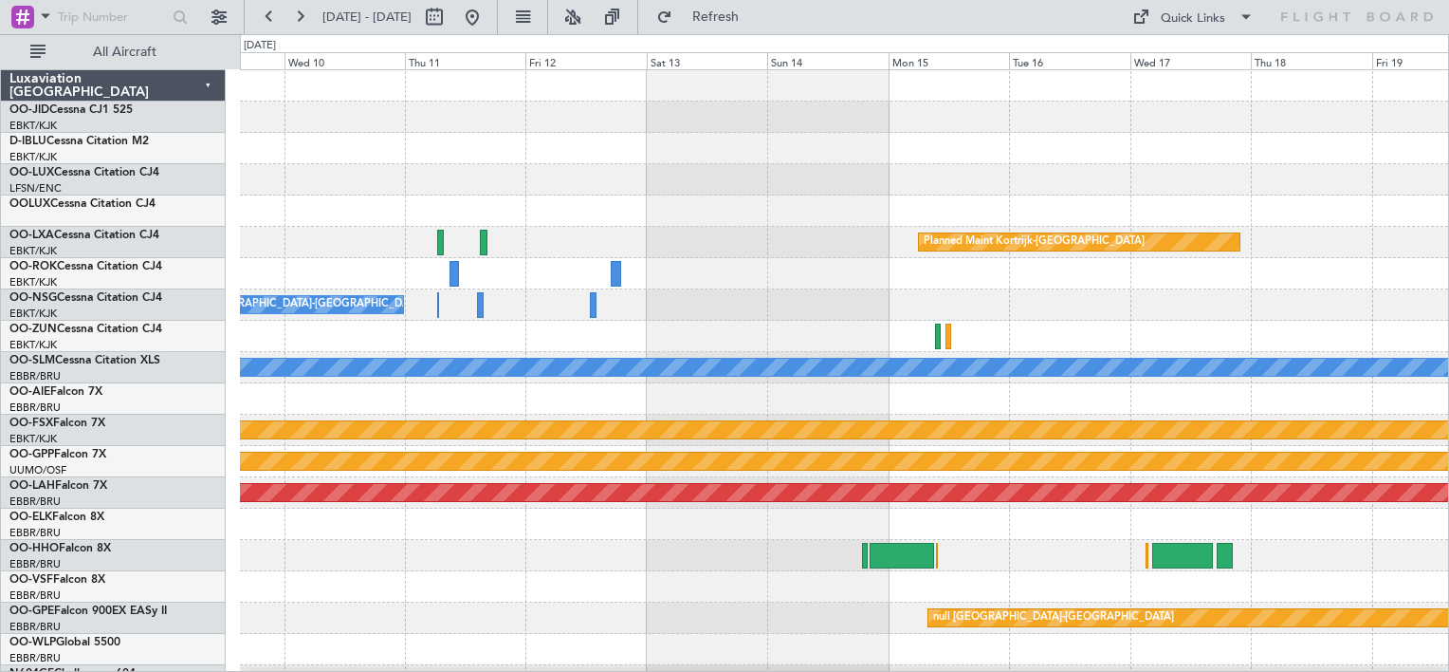
click at [406, 332] on div "Planned Maint Kortrijk-Wevelgem Owner Kortrijk-Wevelgem A/C Unavailable Monchen…" at bounding box center [844, 383] width 1208 height 626
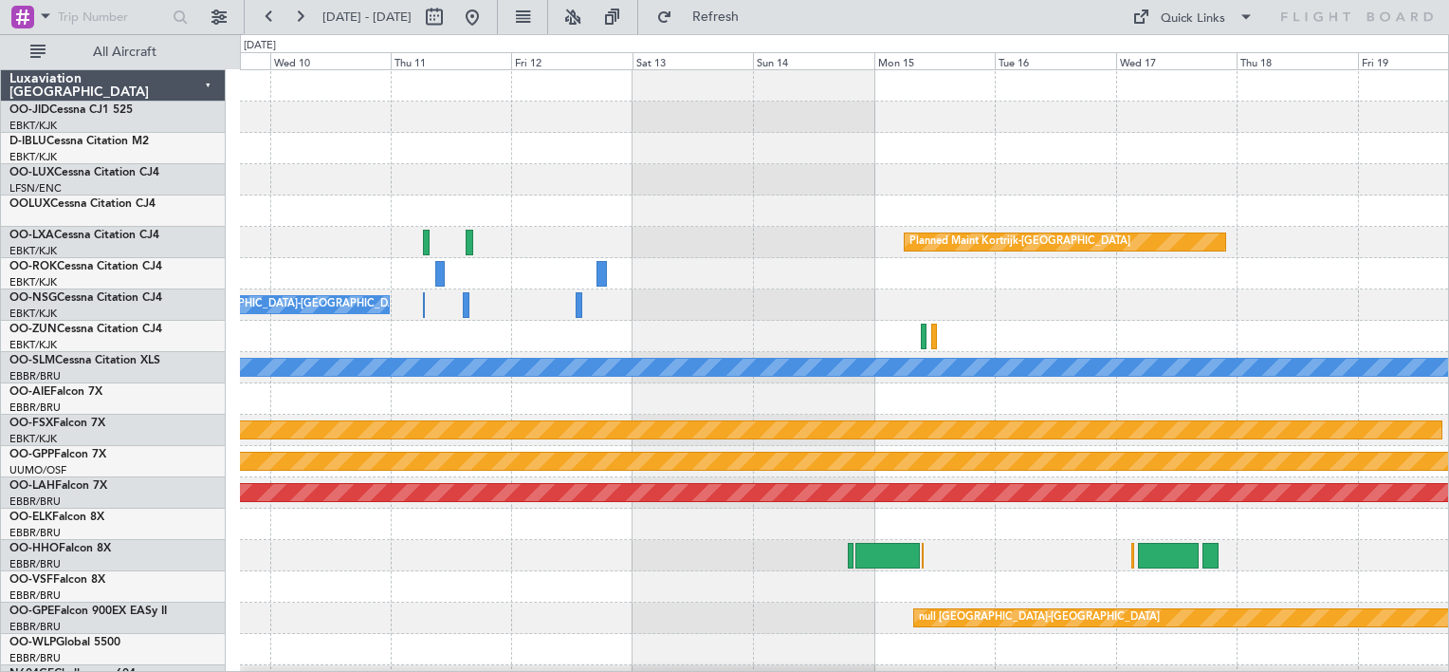
click at [446, 362] on div "Planned Maint Kortrijk-Wevelgem Owner Kortrijk-Wevelgem A/C Unavailable Monchen…" at bounding box center [844, 383] width 1208 height 626
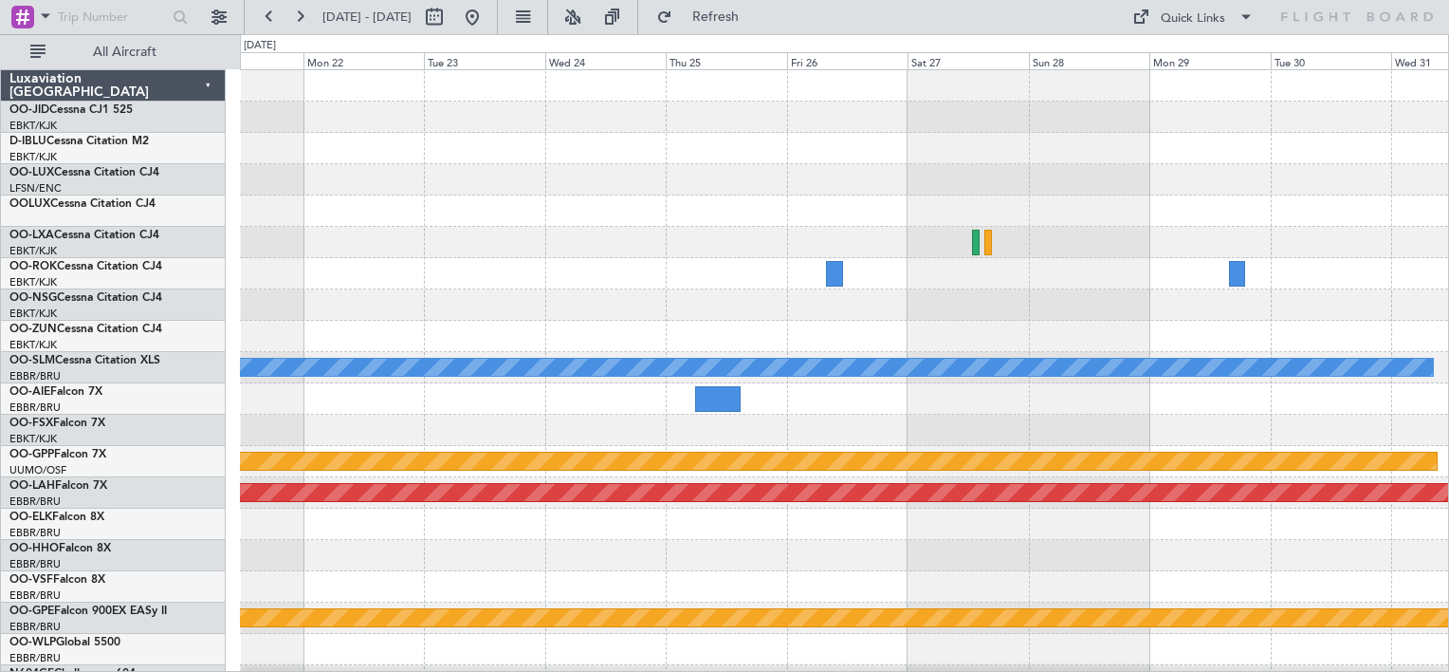
click at [817, 287] on div at bounding box center [844, 273] width 1208 height 31
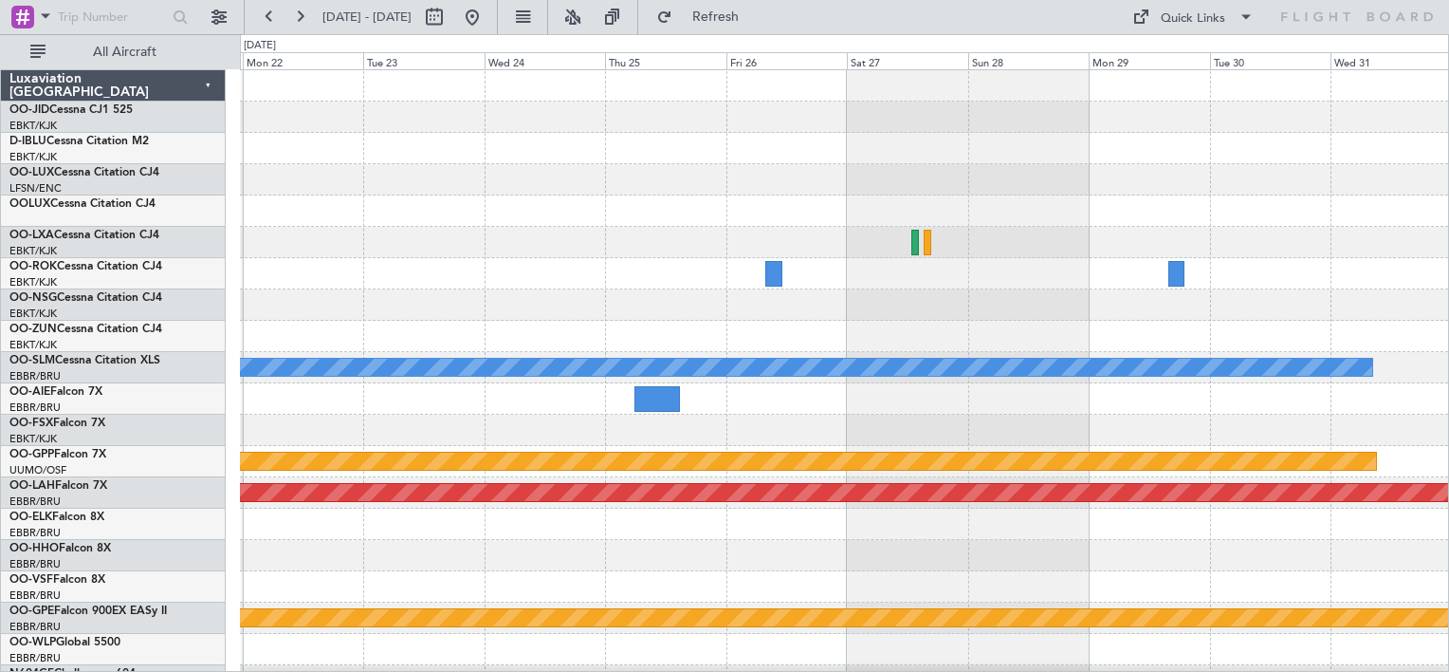
click at [854, 307] on div at bounding box center [844, 304] width 1208 height 31
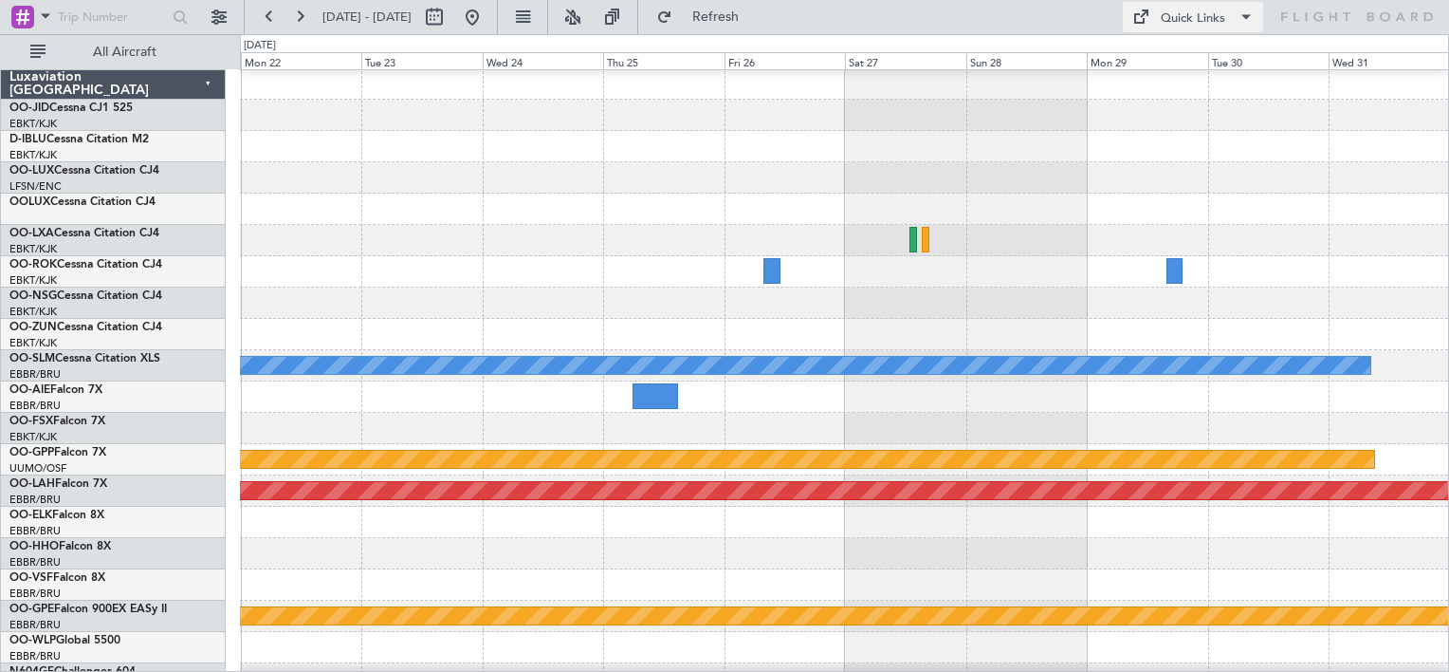
click at [1229, 29] on button "Quick Links" at bounding box center [1193, 17] width 140 height 30
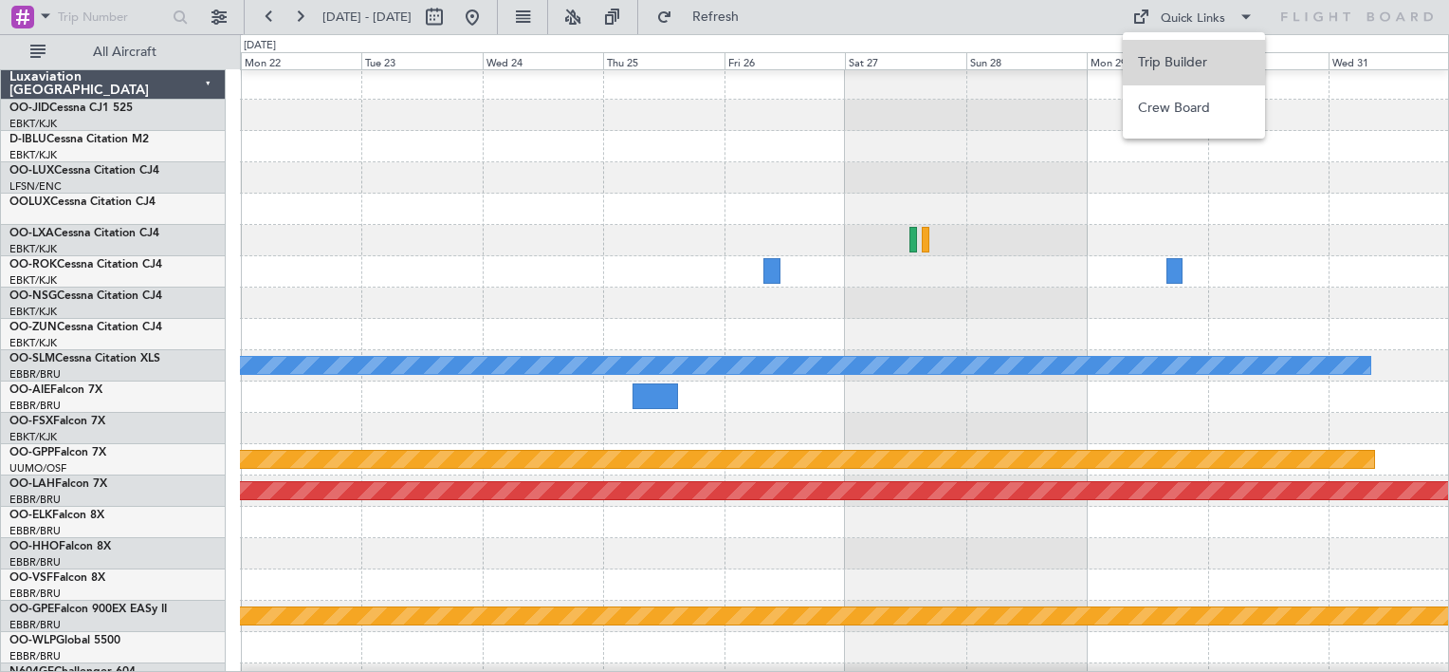
click at [1202, 53] on button "Trip Builder" at bounding box center [1194, 63] width 142 height 46
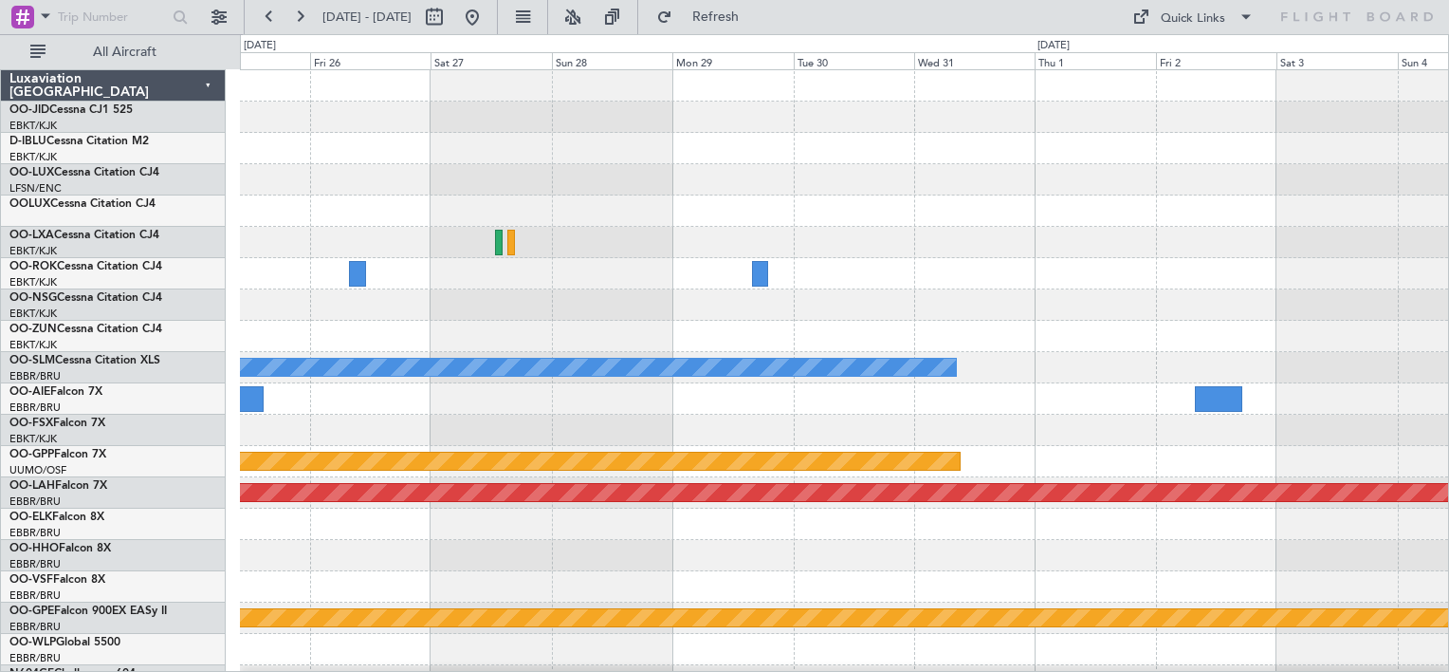
click at [791, 328] on div "A/C Unavailable Monchengladbach Grounded Ostafyevo Planned Maint Alton-st Louis…" at bounding box center [844, 383] width 1208 height 626
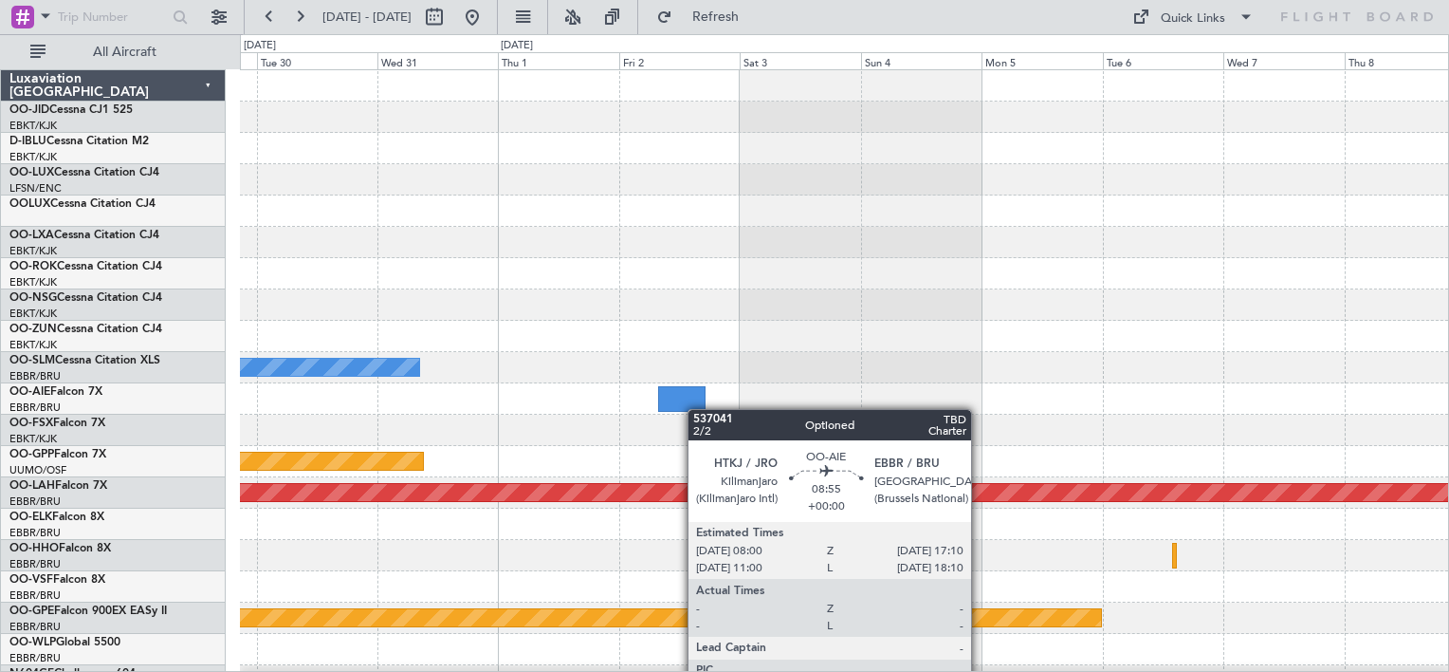
click at [675, 402] on div "A/C Unavailable Monchengladbach Grounded Ostafyevo Planned Maint Alton-st Louis…" at bounding box center [844, 383] width 1208 height 626
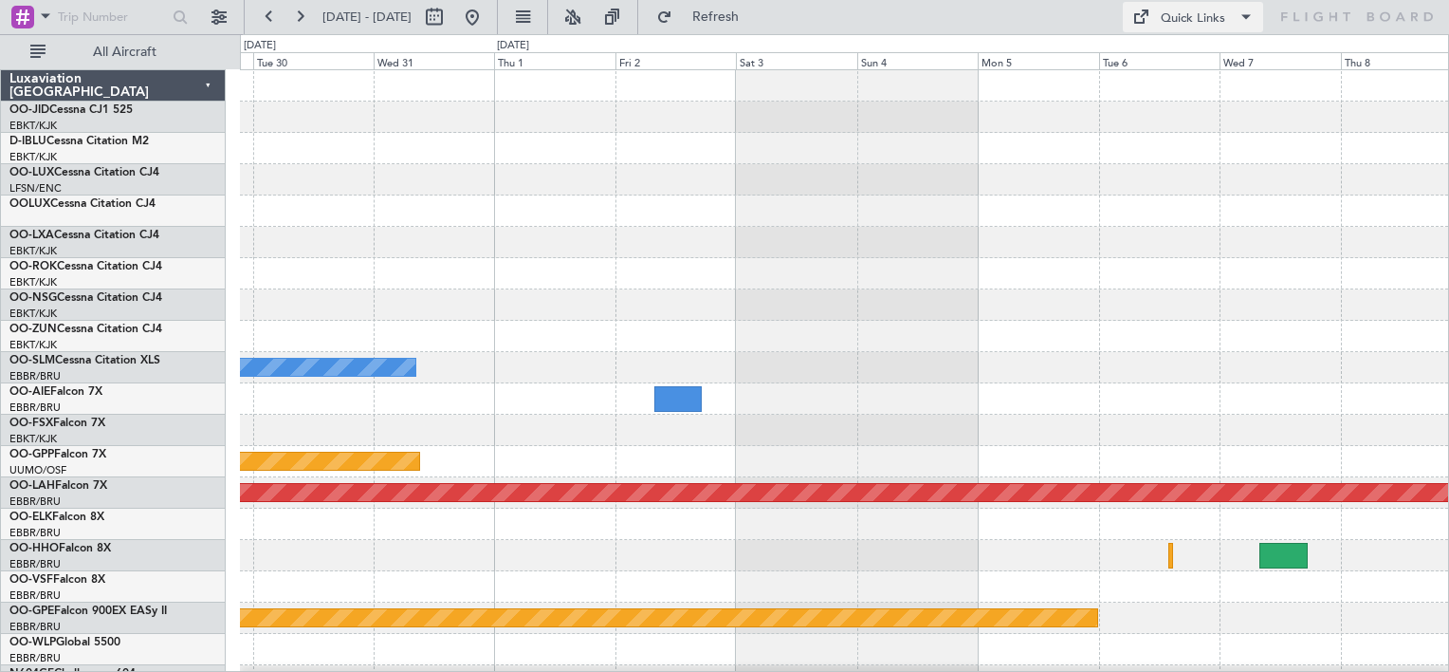
click at [1166, 23] on div "Quick Links" at bounding box center [1193, 18] width 64 height 19
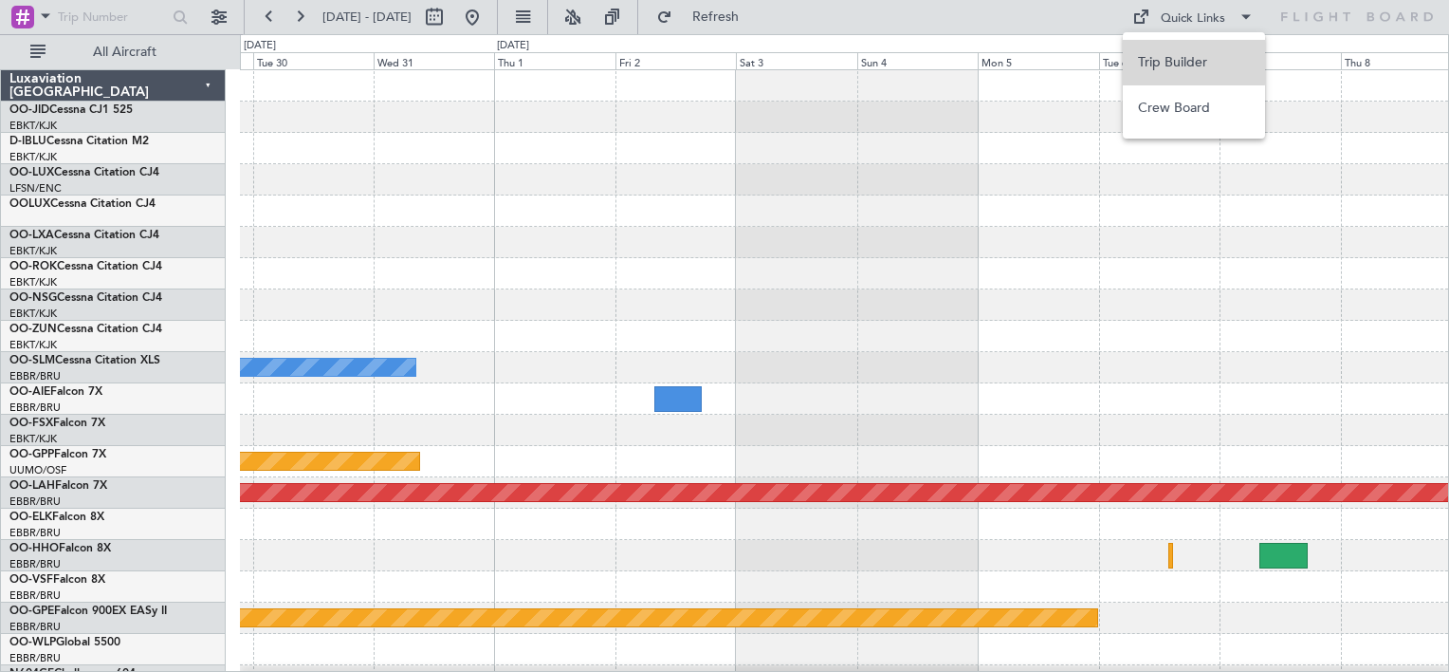
click at [1169, 61] on button "Trip Builder" at bounding box center [1194, 63] width 142 height 46
